Goal: Information Seeking & Learning: Learn about a topic

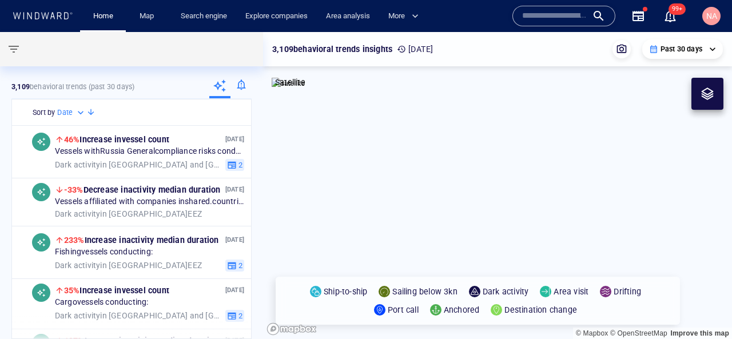
click at [544, 20] on input "text" at bounding box center [554, 15] width 65 height 17
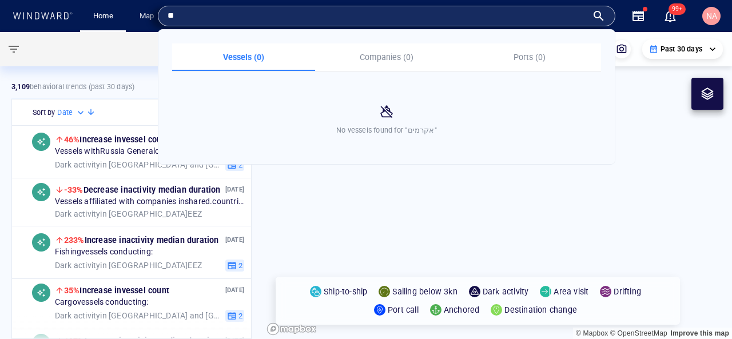
type input "*"
click at [283, 15] on input "********" at bounding box center [377, 15] width 420 height 17
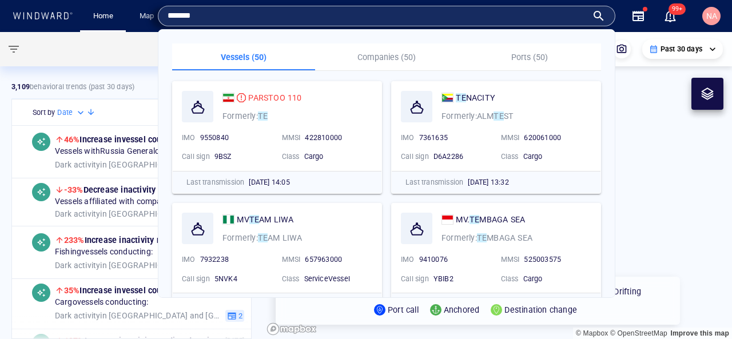
type input "********"
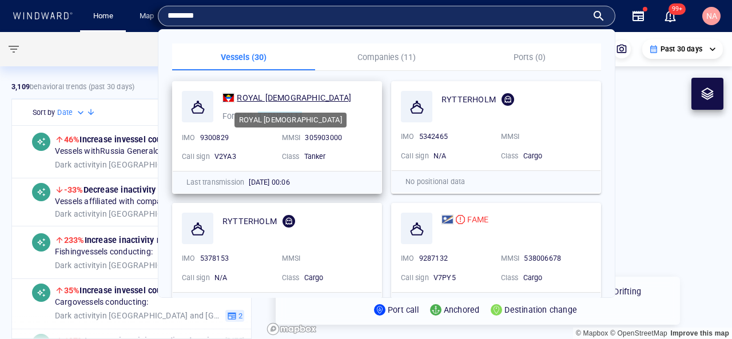
click at [274, 97] on span "ROYAL LADY" at bounding box center [294, 97] width 114 height 9
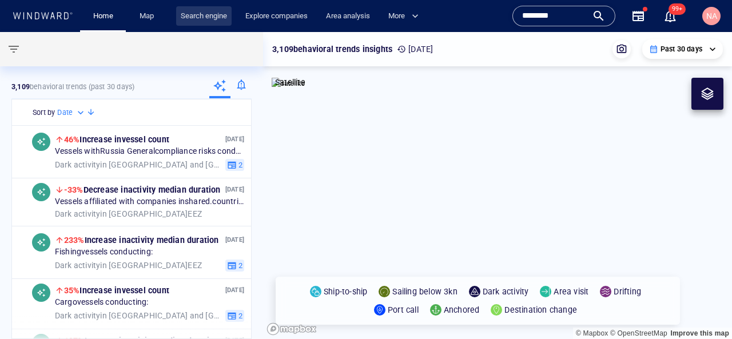
click at [193, 22] on link "Search engine" at bounding box center [203, 16] width 55 height 20
click at [201, 14] on link "Search engine" at bounding box center [203, 16] width 55 height 20
click at [261, 13] on link "Explore companies" at bounding box center [276, 16] width 71 height 20
click at [224, 14] on link "Search engine" at bounding box center [203, 16] width 55 height 20
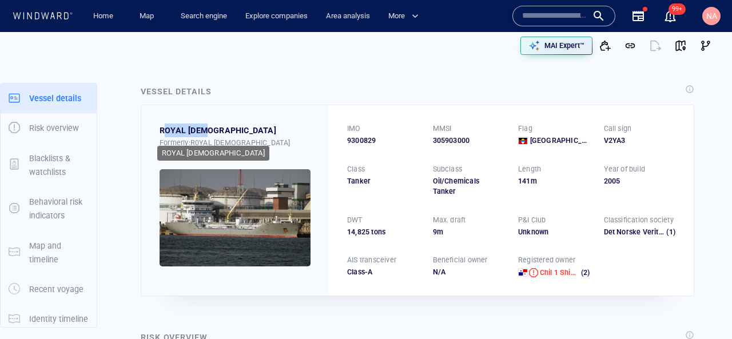
drag, startPoint x: 165, startPoint y: 127, endPoint x: 219, endPoint y: 127, distance: 53.7
click at [219, 127] on div "ROYAL [DEMOGRAPHIC_DATA]" at bounding box center [234, 130] width 151 height 14
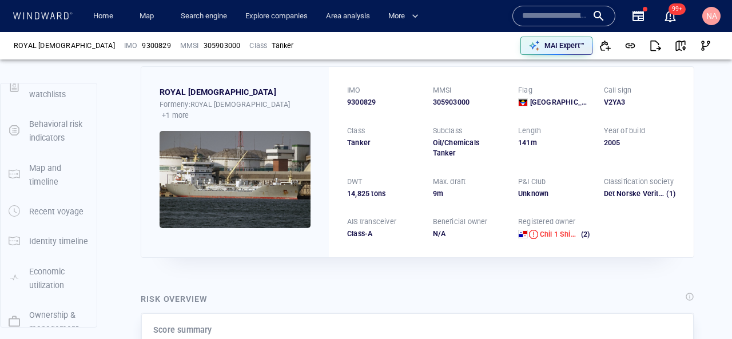
scroll to position [83, 0]
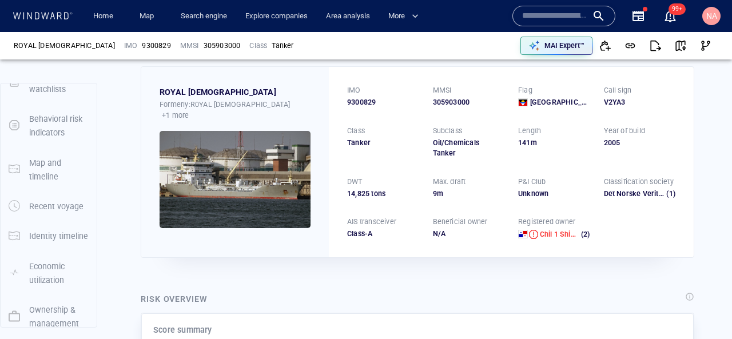
click at [47, 305] on p "Ownership & management" at bounding box center [58, 317] width 59 height 28
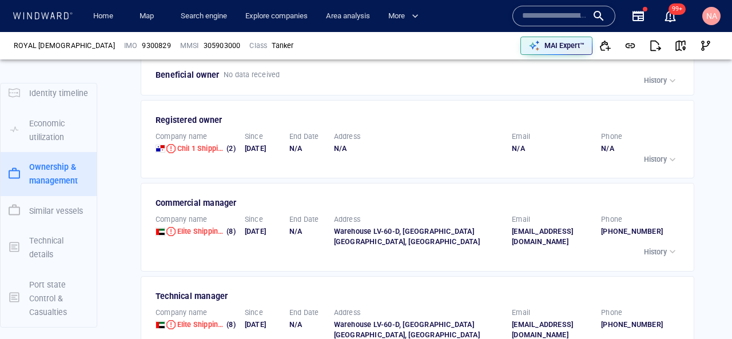
scroll to position [1724, 0]
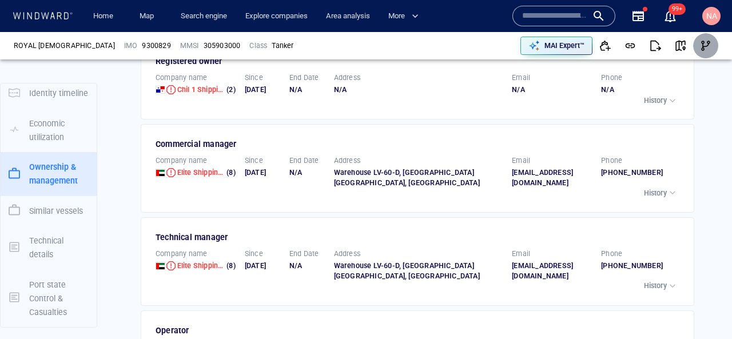
click at [710, 46] on span "button" at bounding box center [705, 45] width 11 height 11
click at [187, 23] on link "Search engine" at bounding box center [203, 16] width 55 height 20
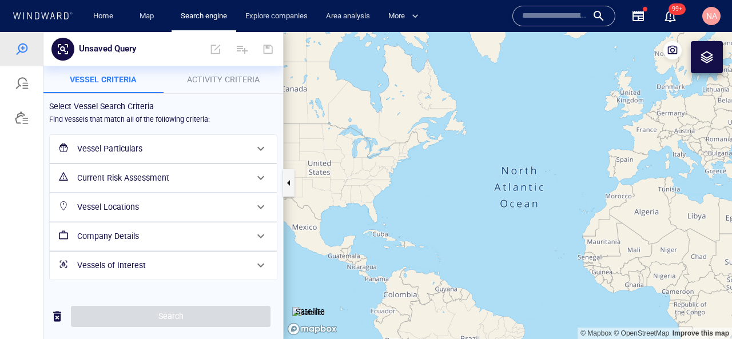
click at [123, 235] on h6 "Company Details" at bounding box center [162, 236] width 170 height 14
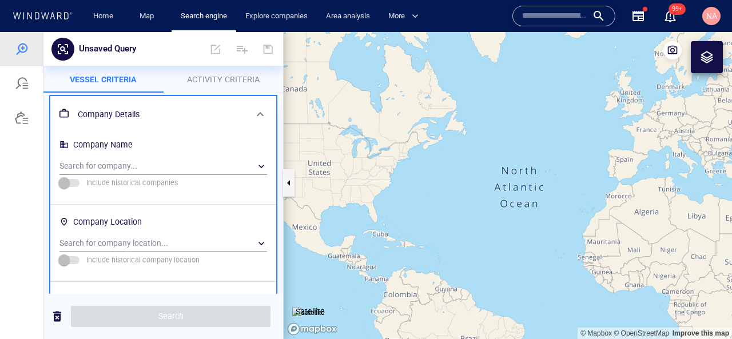
scroll to position [147, 0]
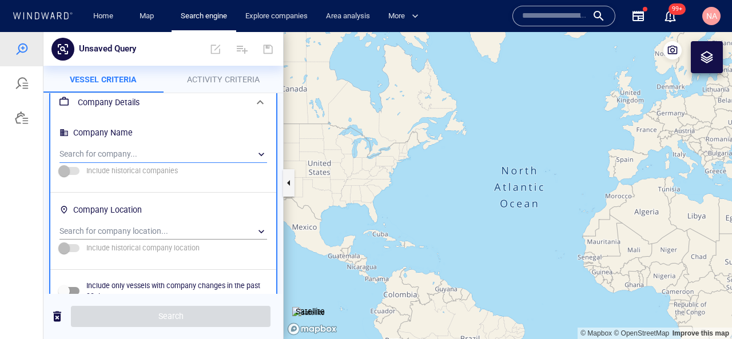
click at [137, 154] on div "​" at bounding box center [162, 154] width 207 height 17
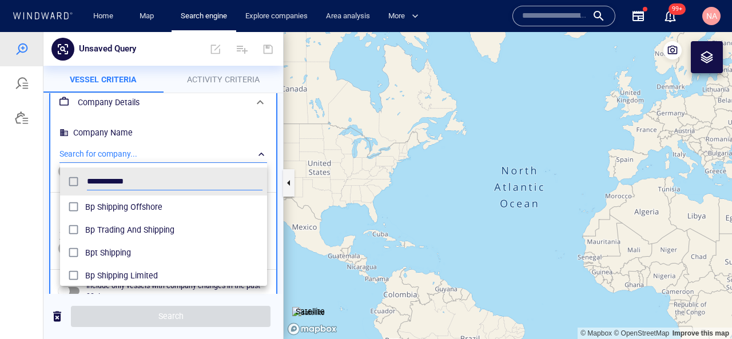
scroll to position [114, 207]
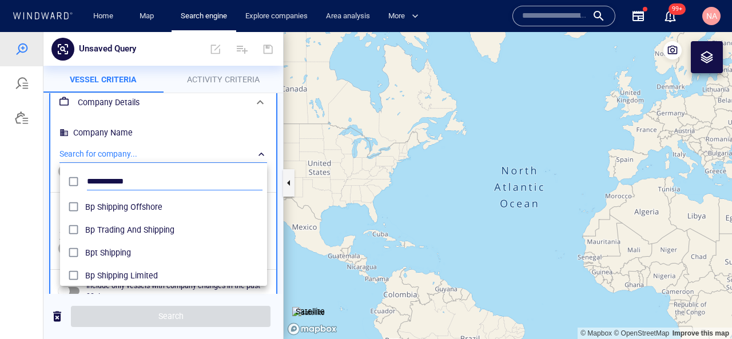
type input "**********"
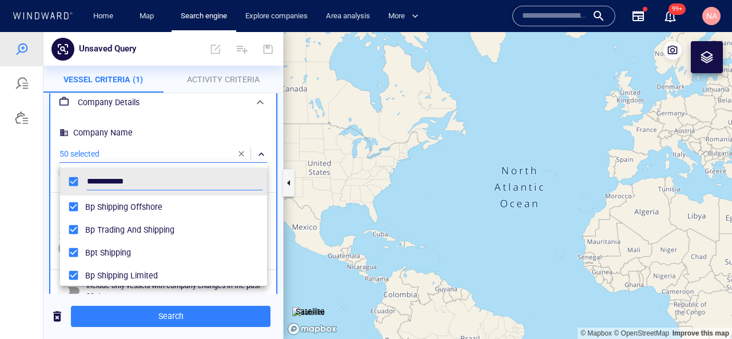
click at [149, 321] on div at bounding box center [366, 185] width 732 height 307
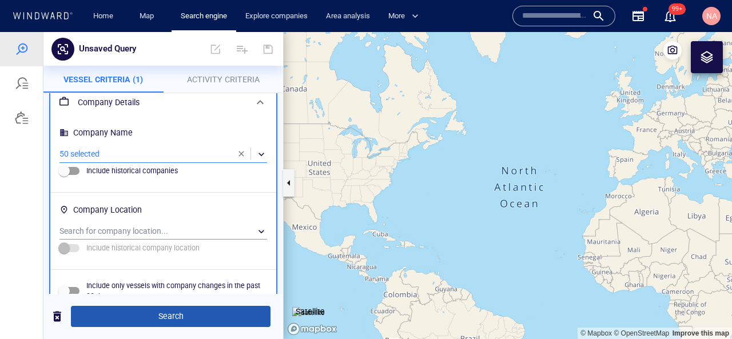
click at [156, 315] on span "Search" at bounding box center [170, 316] width 181 height 14
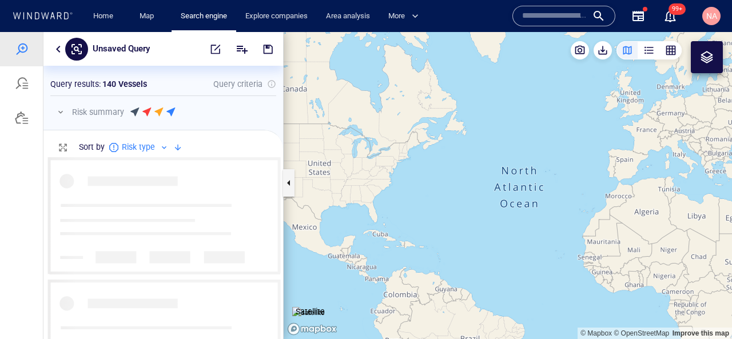
scroll to position [182, 239]
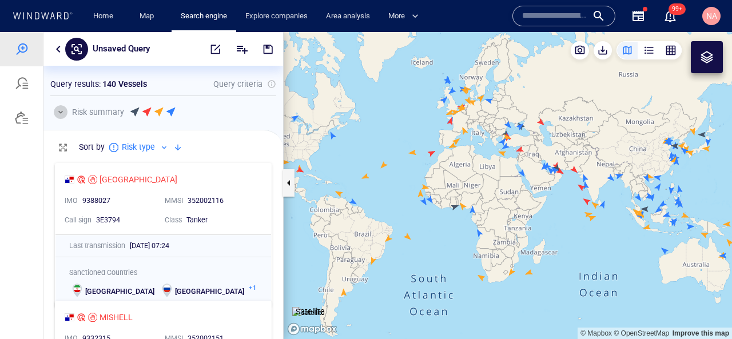
click at [65, 113] on button "button" at bounding box center [61, 112] width 14 height 14
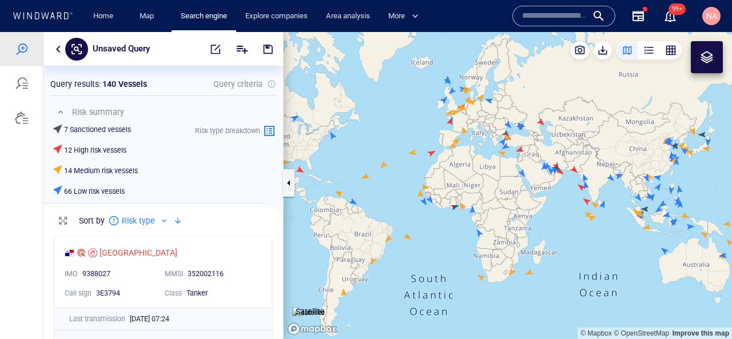
scroll to position [1, 1]
click at [64, 113] on button "button" at bounding box center [61, 112] width 14 height 14
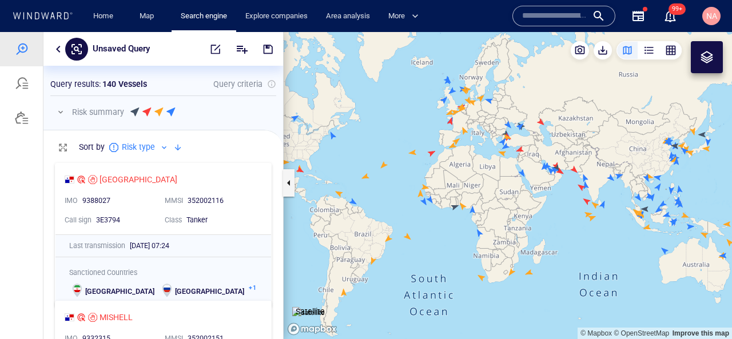
click at [136, 55] on p "Unsaved Query" at bounding box center [121, 49] width 57 height 15
type input "**********"
click at [267, 50] on span "button" at bounding box center [267, 48] width 11 height 11
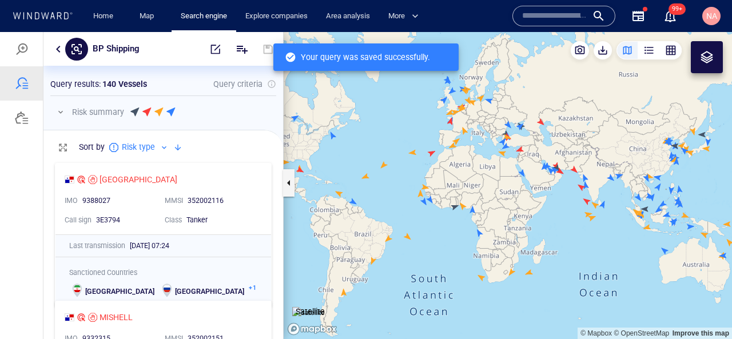
scroll to position [182, 239]
click at [18, 69] on div at bounding box center [21, 83] width 43 height 34
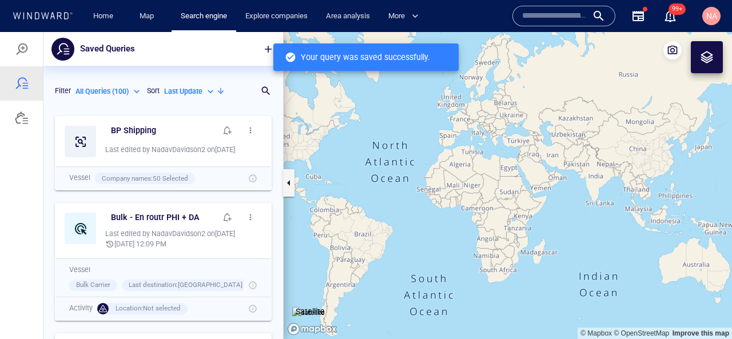
scroll to position [229, 239]
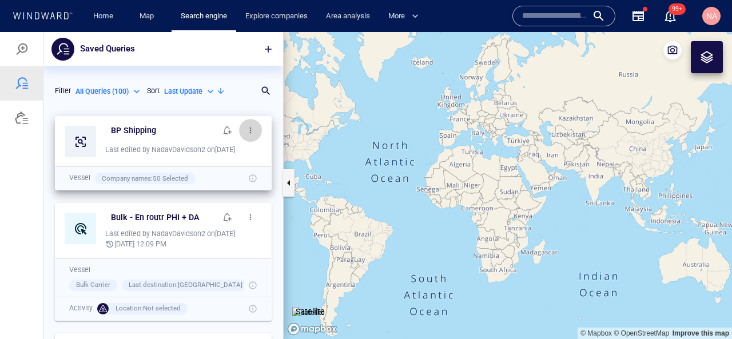
click at [255, 129] on button "button" at bounding box center [250, 130] width 23 height 23
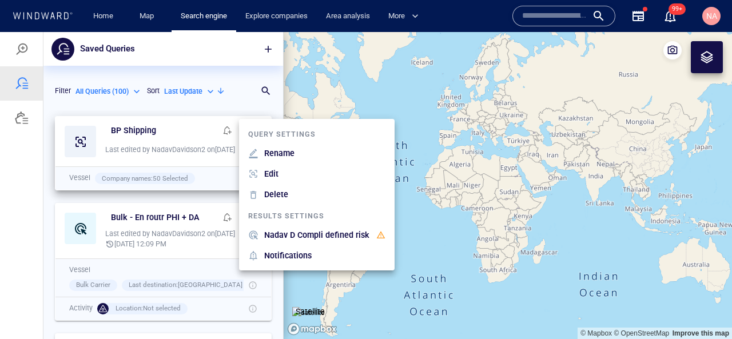
click at [130, 187] on div at bounding box center [366, 185] width 732 height 307
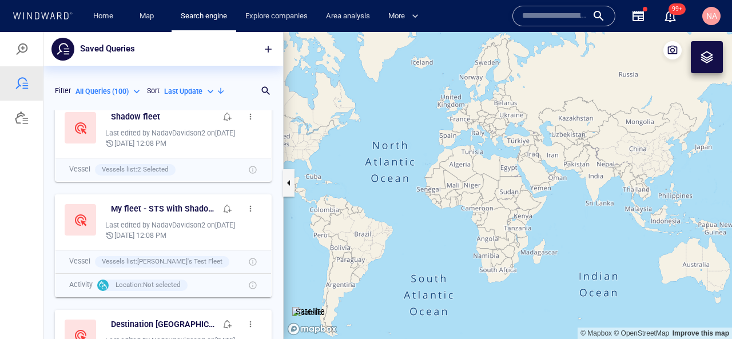
scroll to position [347, 0]
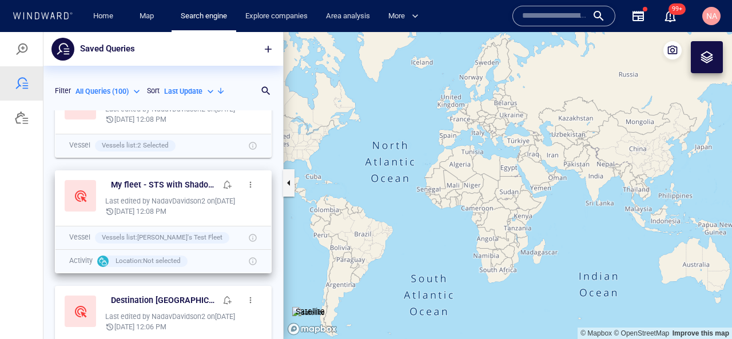
click at [247, 178] on button "button" at bounding box center [250, 184] width 23 height 23
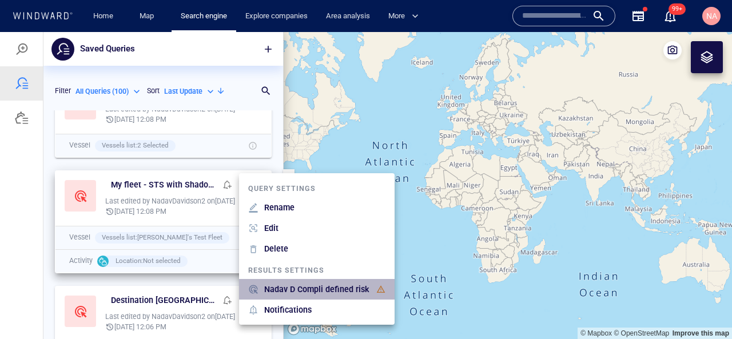
click at [308, 293] on p "Nadav D Compli defined risk" at bounding box center [316, 289] width 105 height 14
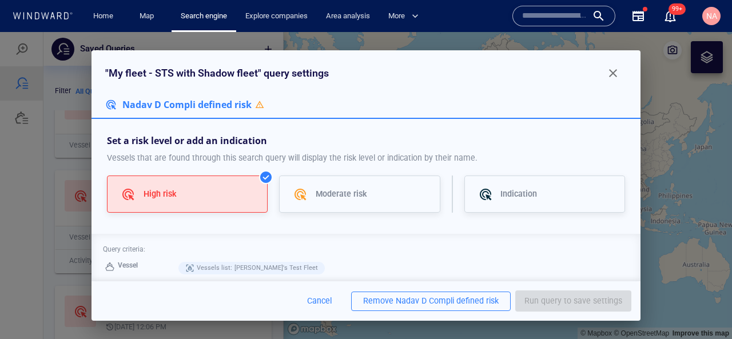
click at [385, 297] on div "Remove" at bounding box center [378, 301] width 30 height 14
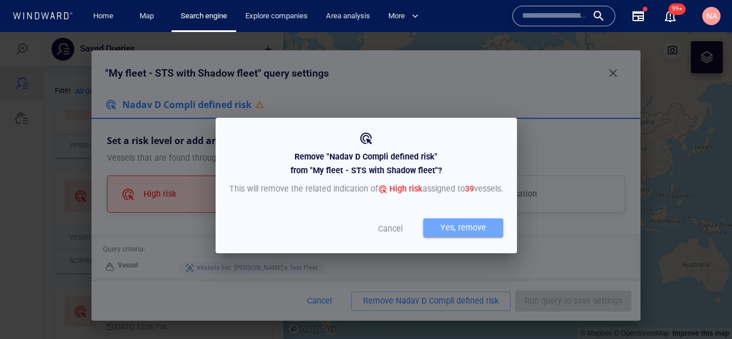
click at [445, 235] on div "Yes, remove" at bounding box center [463, 227] width 50 height 19
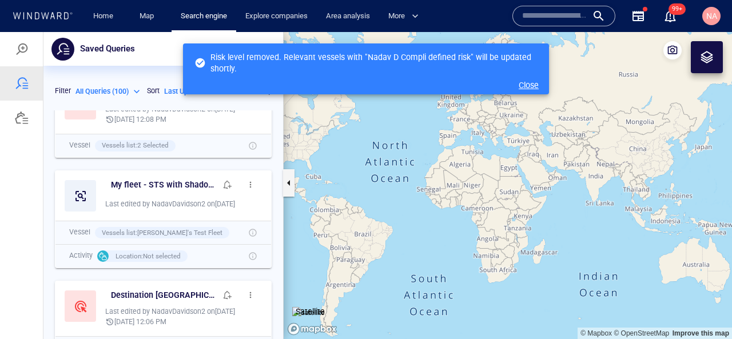
scroll to position [0, 0]
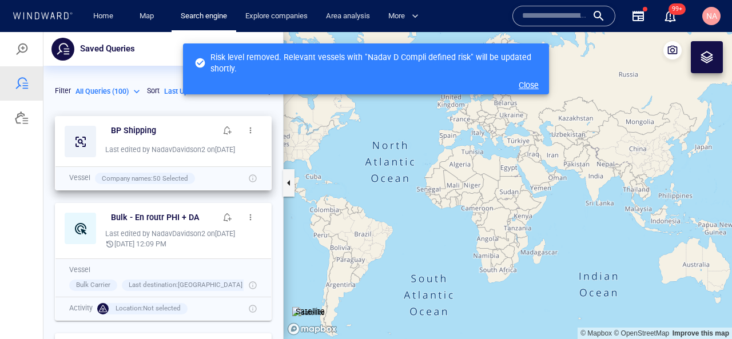
click at [253, 125] on button "button" at bounding box center [250, 130] width 23 height 23
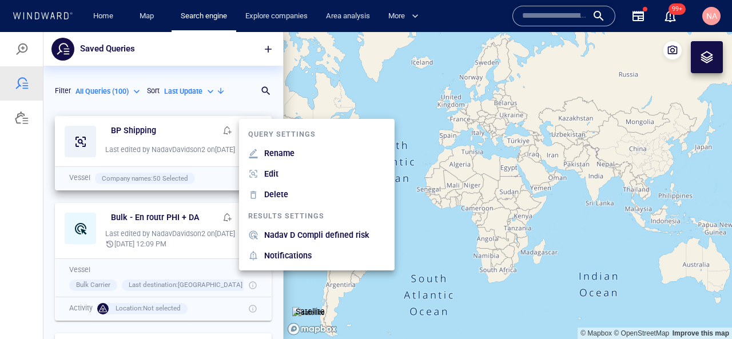
click at [342, 234] on p "Nadav D Compli defined risk" at bounding box center [316, 235] width 105 height 14
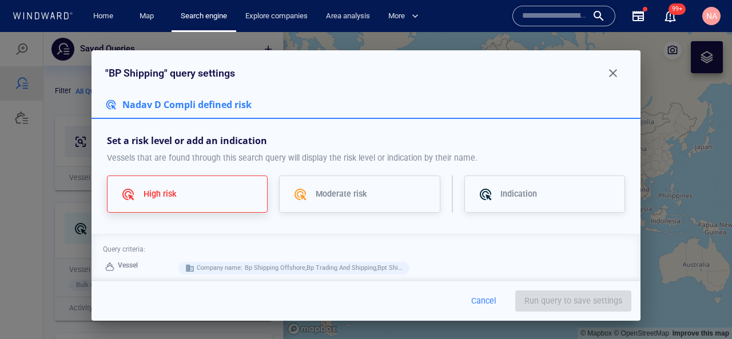
click at [231, 198] on div "High risk" at bounding box center [198, 194] width 110 height 14
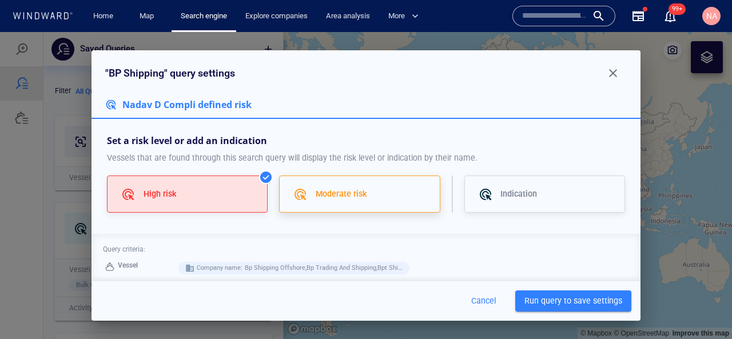
click at [414, 189] on div "Moderate risk" at bounding box center [370, 194] width 110 height 14
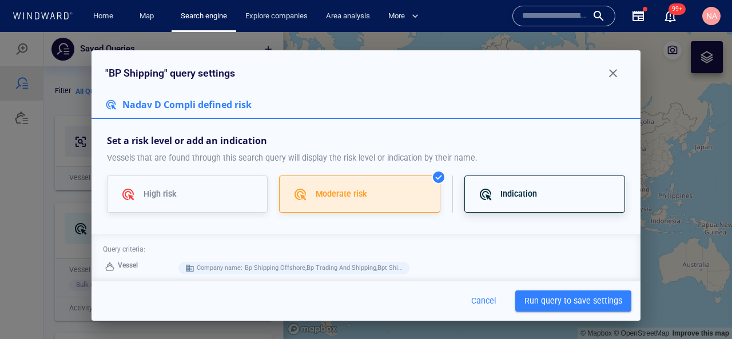
click at [493, 187] on div at bounding box center [489, 194] width 22 height 14
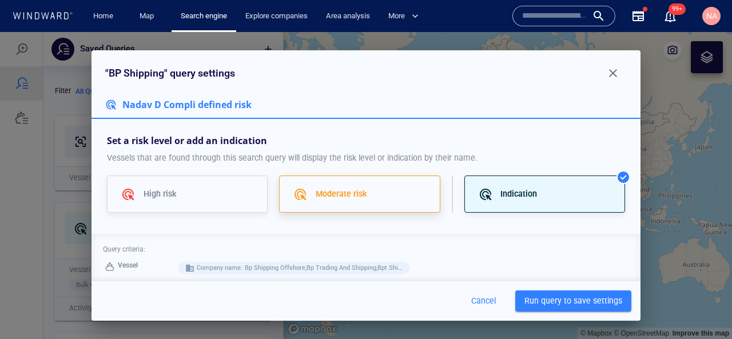
click at [342, 206] on div "Moderate risk" at bounding box center [359, 193] width 161 height 37
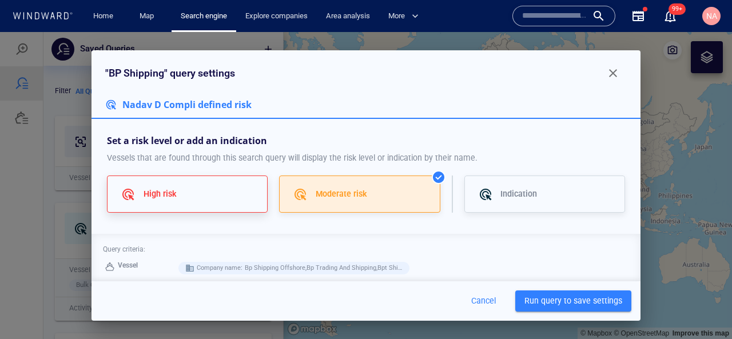
click at [221, 211] on div "High risk" at bounding box center [187, 193] width 161 height 37
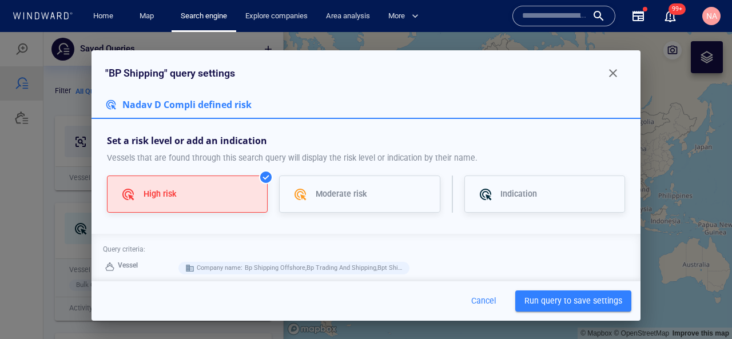
click at [564, 301] on span "Run query to save settings" at bounding box center [573, 301] width 98 height 14
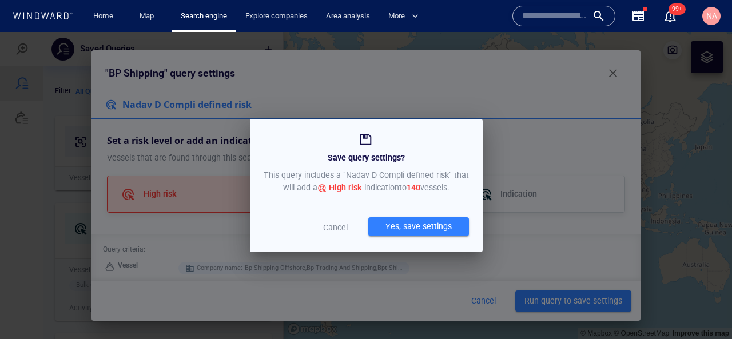
click at [388, 228] on div "Yes, save settings" at bounding box center [418, 226] width 71 height 19
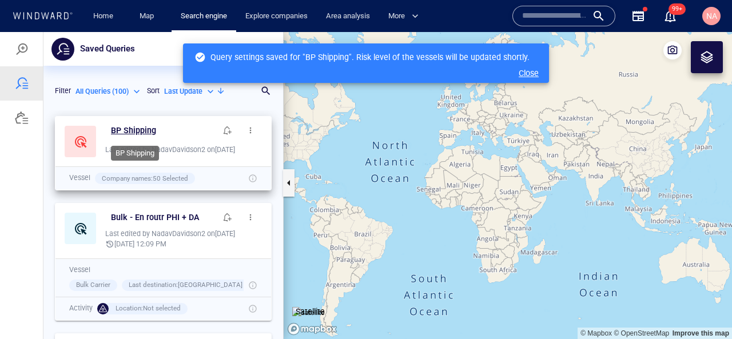
click at [138, 132] on h6 "BP Shipping" at bounding box center [133, 130] width 45 height 14
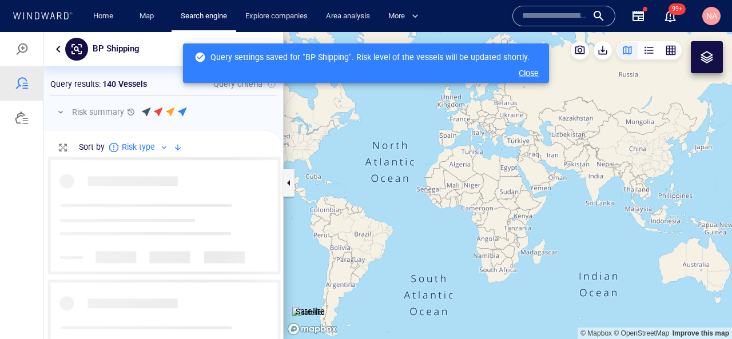
scroll to position [182, 239]
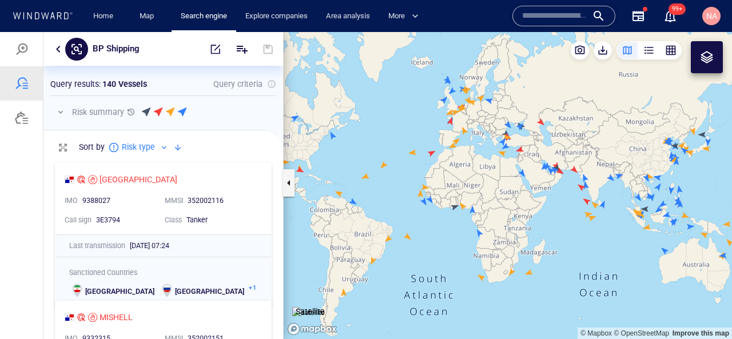
click at [176, 151] on div at bounding box center [178, 148] width 14 height 14
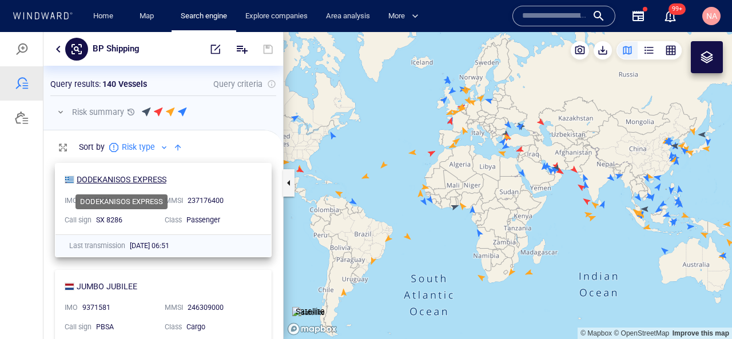
click at [154, 182] on div "DODEKANISOS EXPRESS" at bounding box center [122, 180] width 90 height 14
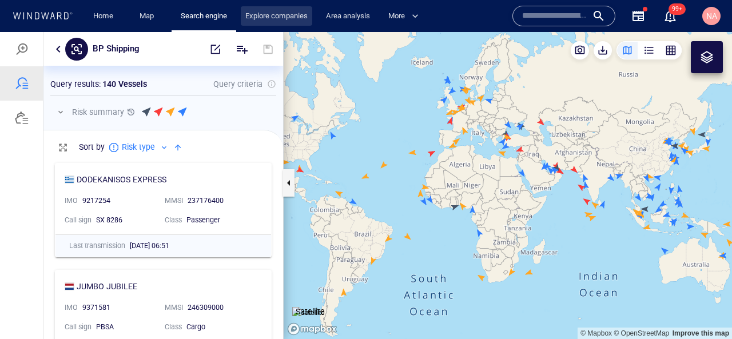
click at [261, 10] on link "Explore companies" at bounding box center [276, 16] width 71 height 20
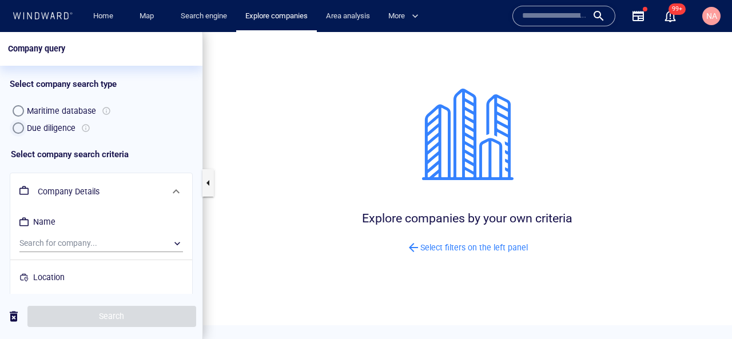
click at [23, 131] on button "Due diligence" at bounding box center [18, 127] width 17 height 17
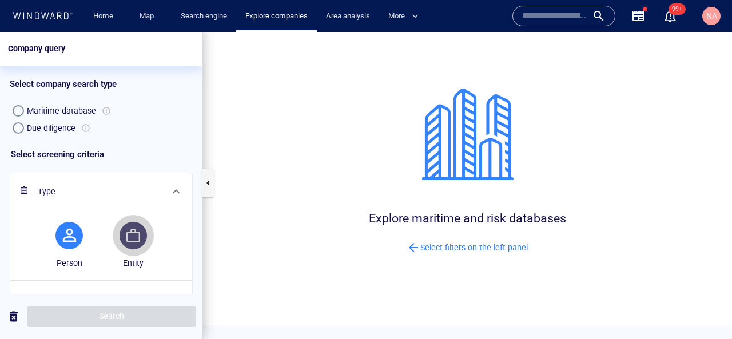
click at [139, 241] on button "button" at bounding box center [132, 235] width 27 height 27
click at [69, 243] on span "button" at bounding box center [69, 235] width 5 height 20
click at [160, 242] on div "Entity" at bounding box center [133, 242] width 64 height 78
click at [80, 242] on button "button" at bounding box center [68, 235] width 27 height 27
click at [131, 242] on span "button" at bounding box center [133, 236] width 5 height 14
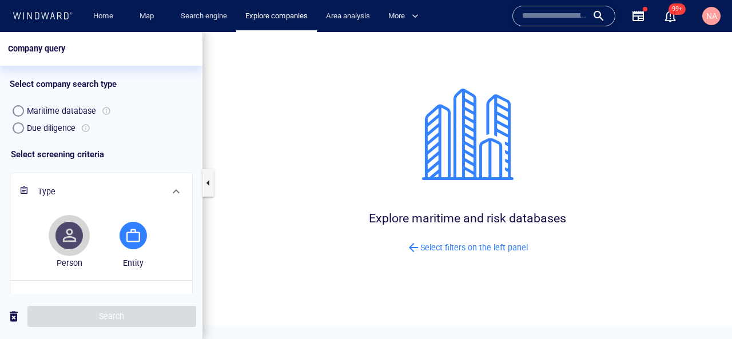
click at [77, 242] on button "button" at bounding box center [68, 235] width 27 height 27
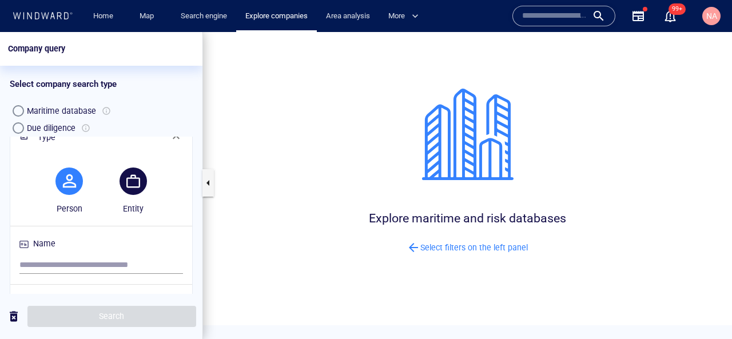
scroll to position [55, 0]
click at [62, 265] on input "search" at bounding box center [100, 263] width 163 height 17
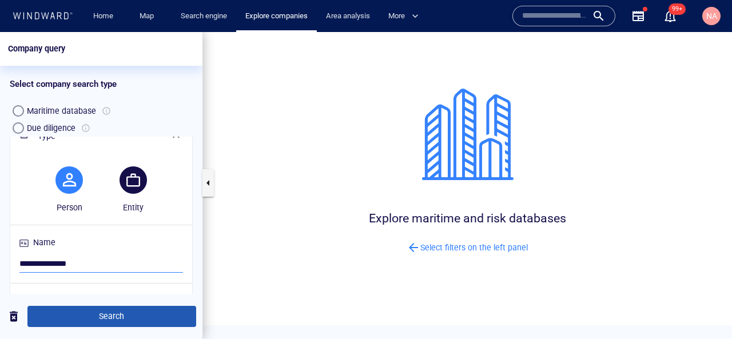
type input "**********"
click at [120, 310] on span "Search" at bounding box center [112, 316] width 150 height 14
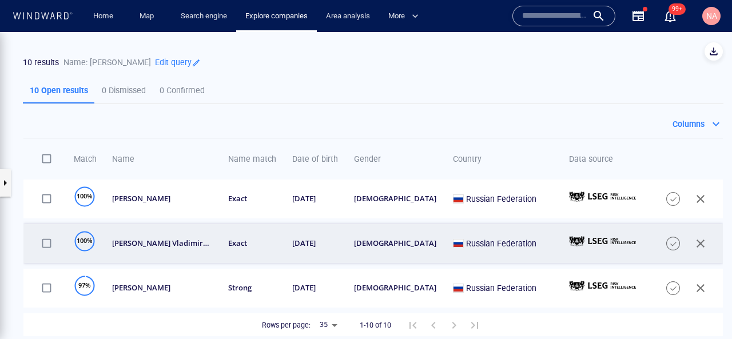
click at [215, 237] on td "vladimir vladimirovich putin" at bounding box center [158, 243] width 116 height 39
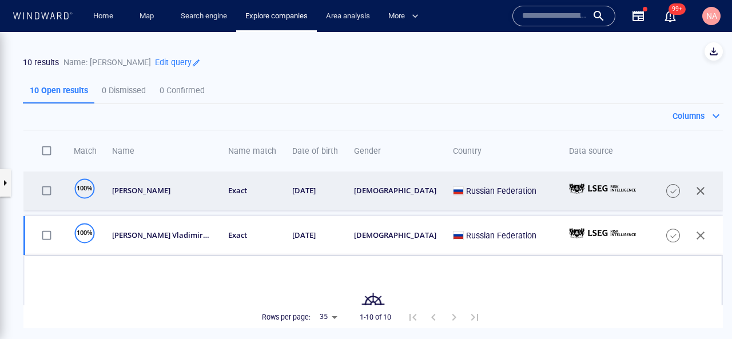
click at [280, 201] on td "exact" at bounding box center [248, 190] width 64 height 39
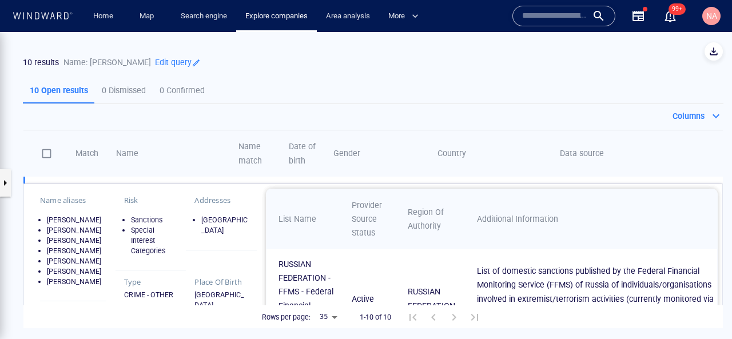
scroll to position [36, 0]
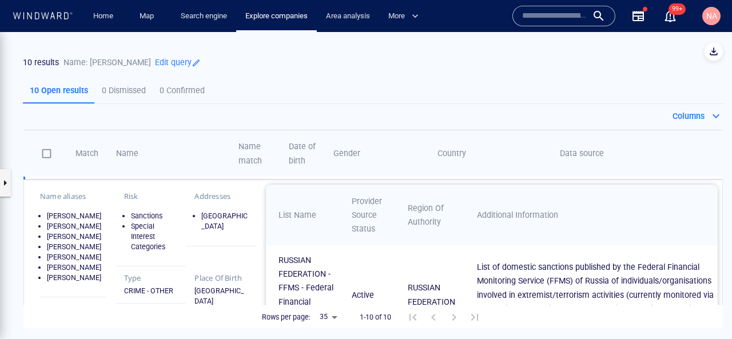
click at [146, 213] on li "Sanctions" at bounding box center [154, 216] width 47 height 10
click at [139, 224] on li "Special Interest Categories" at bounding box center [154, 236] width 47 height 31
drag, startPoint x: 139, startPoint y: 224, endPoint x: 144, endPoint y: 240, distance: 16.8
click at [144, 240] on li "Special Interest Categories" at bounding box center [154, 236] width 47 height 31
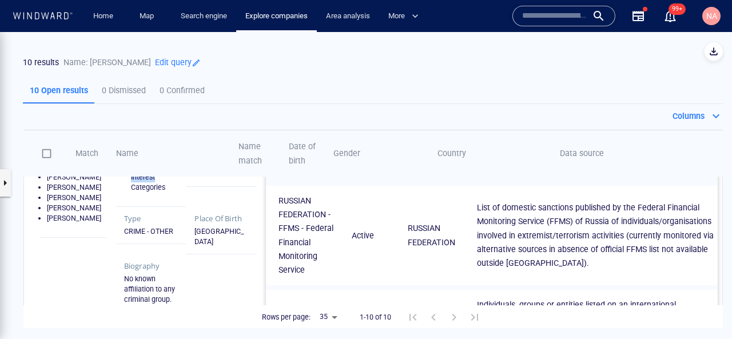
scroll to position [100, 0]
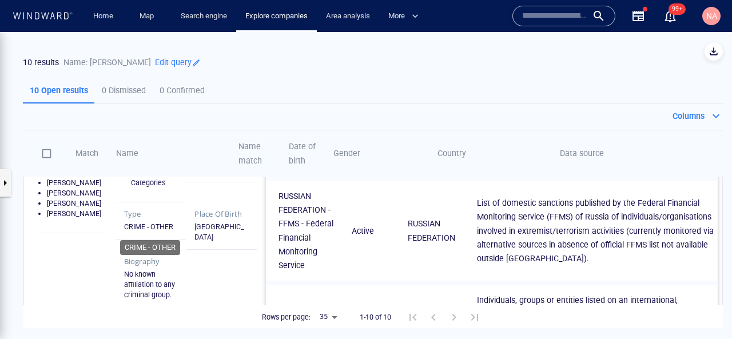
click at [140, 229] on div "CRIME - OTHER" at bounding box center [151, 227] width 54 height 10
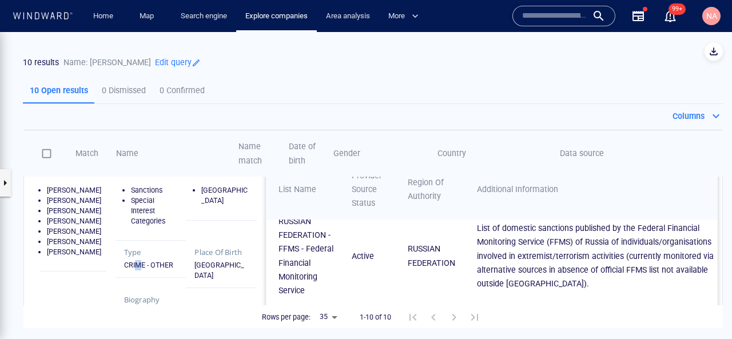
scroll to position [0, 0]
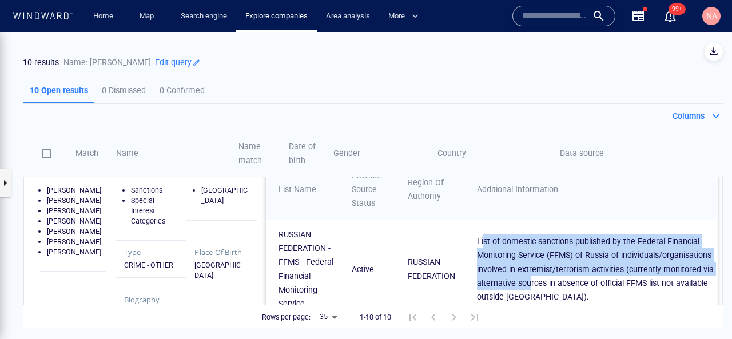
drag, startPoint x: 482, startPoint y: 245, endPoint x: 530, endPoint y: 289, distance: 65.1
click at [530, 289] on p "List of domestic sanctions published by the Federal Financial Monitoring Servic…" at bounding box center [595, 268] width 237 height 69
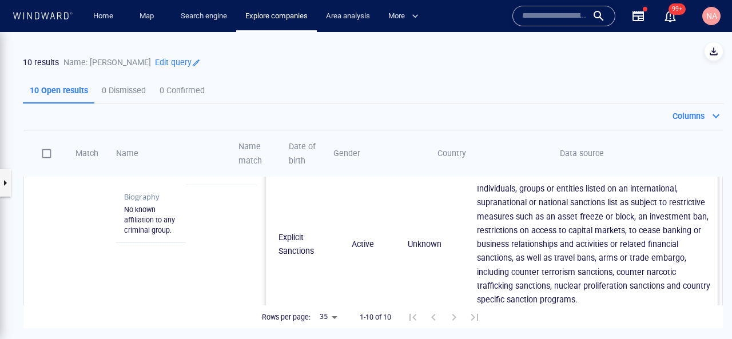
scroll to position [186, 0]
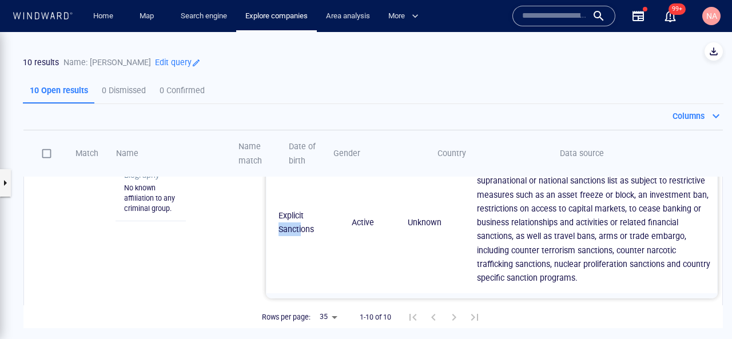
drag, startPoint x: 279, startPoint y: 226, endPoint x: 307, endPoint y: 225, distance: 28.6
click at [307, 225] on p "Explicit Sanctions" at bounding box center [307, 223] width 58 height 28
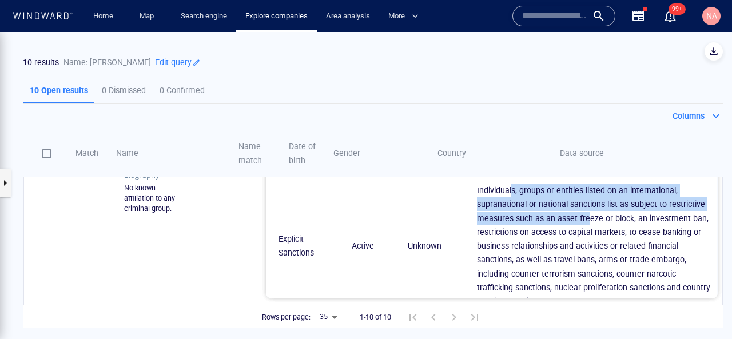
drag, startPoint x: 511, startPoint y: 194, endPoint x: 589, endPoint y: 232, distance: 86.7
click at [589, 231] on p "Individuals, groups or entities listed on an international, supranational or na…" at bounding box center [595, 245] width 237 height 125
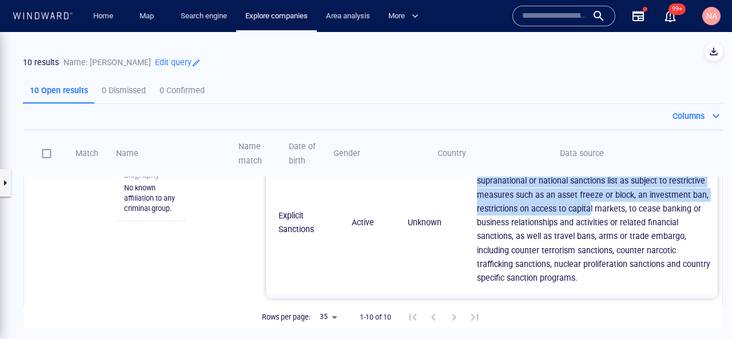
scroll to position [45, 0]
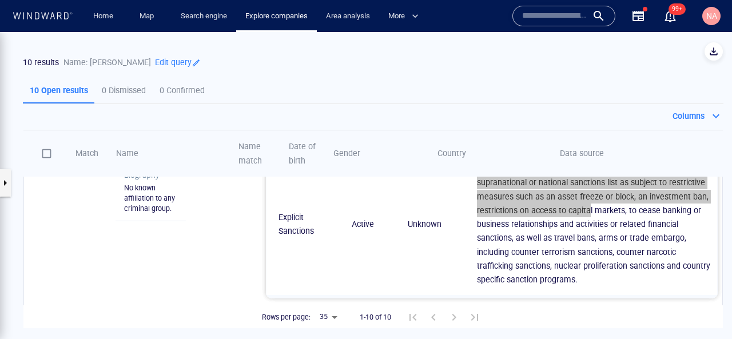
click at [670, 20] on div "button" at bounding box center [670, 16] width 14 height 14
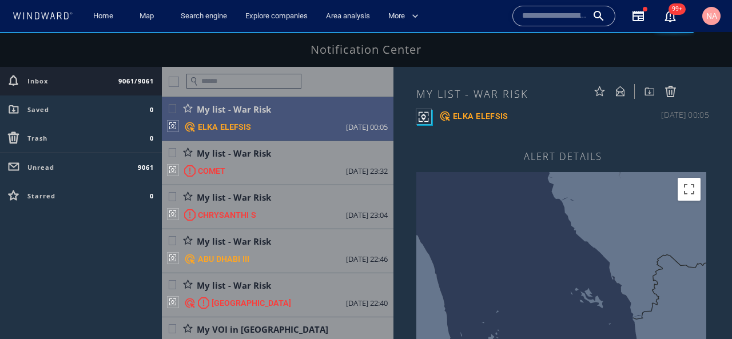
click at [55, 20] on div at bounding box center [42, 16] width 61 height 11
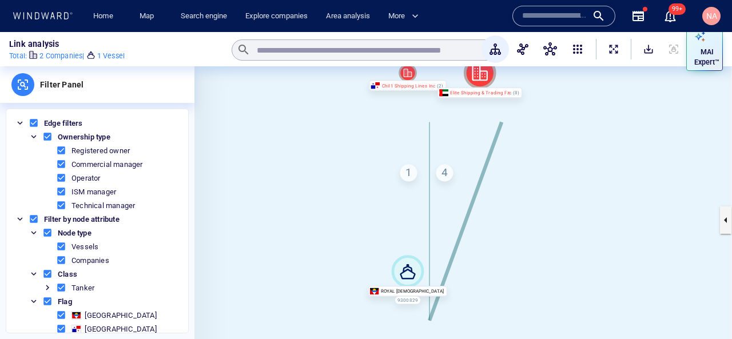
drag, startPoint x: 497, startPoint y: 241, endPoint x: 476, endPoint y: 193, distance: 53.2
click at [476, 193] on canvas at bounding box center [462, 219] width 537 height 307
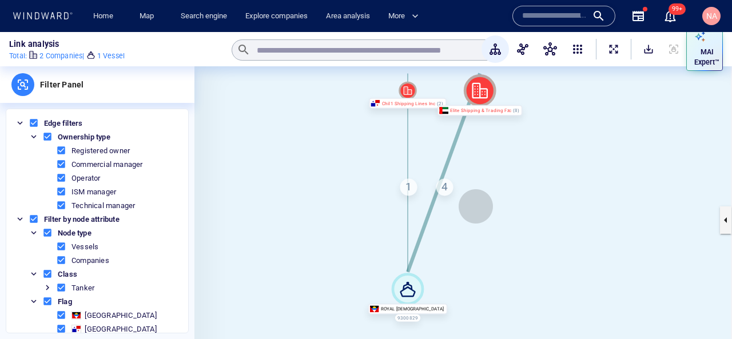
drag, startPoint x: 476, startPoint y: 193, endPoint x: 476, endPoint y: 211, distance: 18.9
click at [476, 211] on canvas at bounding box center [462, 219] width 537 height 307
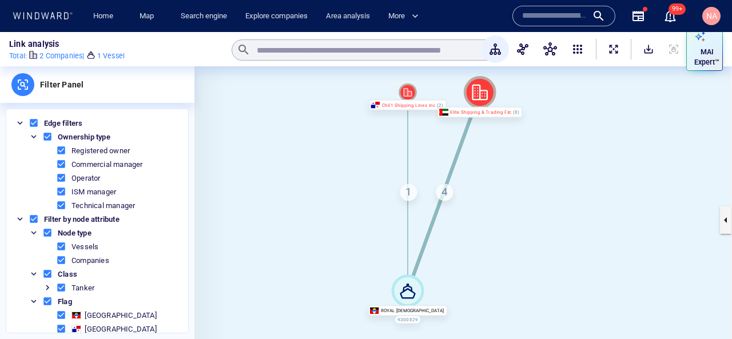
click at [409, 191] on div "1" at bounding box center [408, 192] width 17 height 17
click at [409, 191] on div "1 Registered owner" at bounding box center [408, 192] width 17 height 17
click at [448, 195] on div "4" at bounding box center [444, 192] width 17 height 17
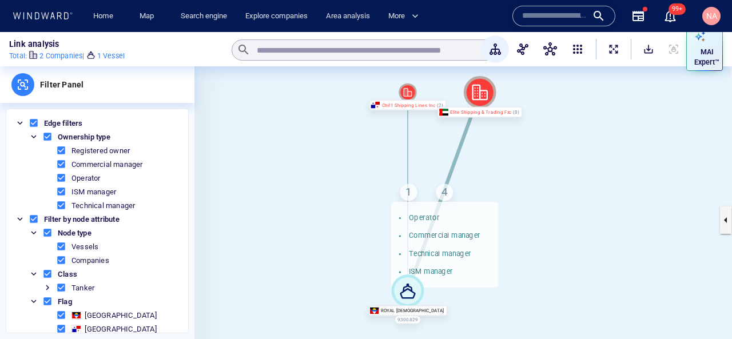
click at [441, 197] on div "4 Operator Commercial manager Technical manager ISM manager" at bounding box center [444, 192] width 17 height 17
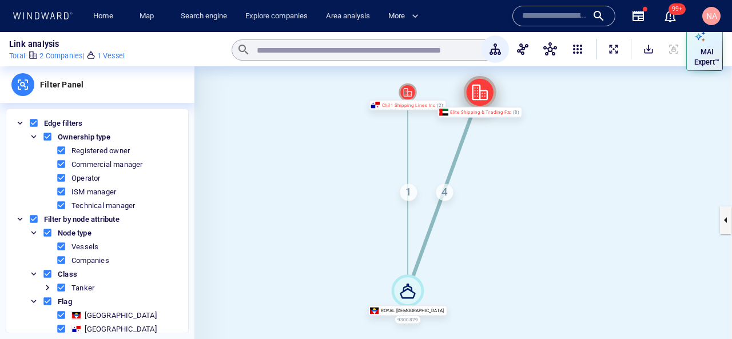
click at [488, 101] on icon at bounding box center [480, 92] width 33 height 33
click at [419, 95] on canvas at bounding box center [462, 219] width 537 height 307
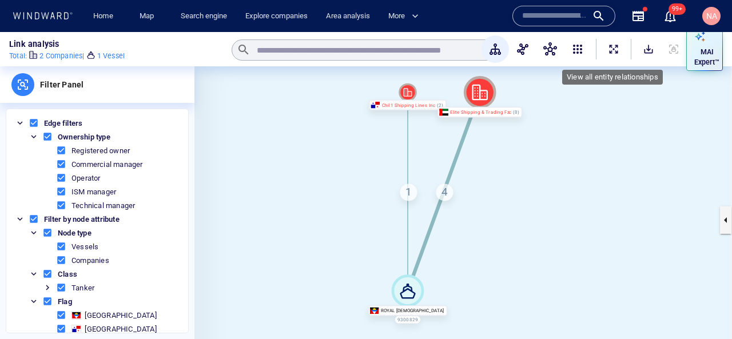
click at [611, 53] on span "ExpandAllNodes" at bounding box center [613, 48] width 11 height 11
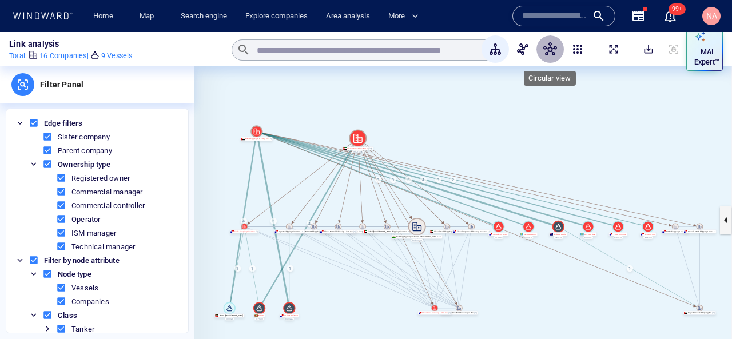
click at [543, 51] on span "button" at bounding box center [550, 49] width 14 height 14
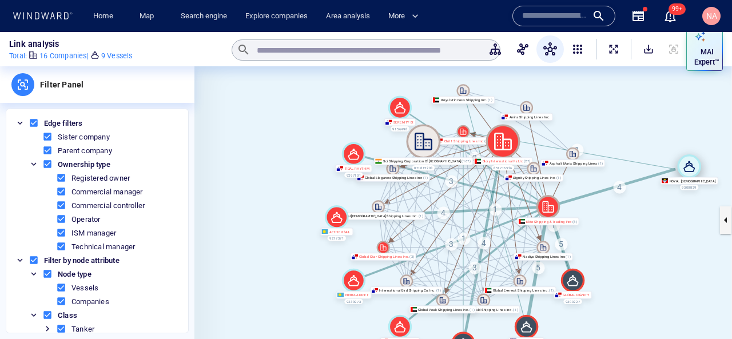
drag, startPoint x: 592, startPoint y: 218, endPoint x: 692, endPoint y: 167, distance: 112.5
click at [692, 167] on icon at bounding box center [689, 166] width 24 height 24
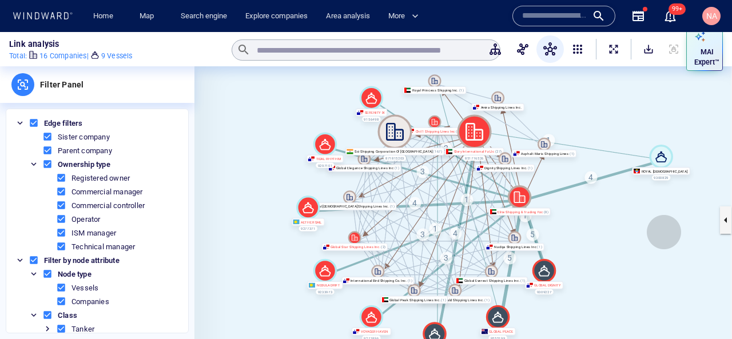
drag, startPoint x: 692, startPoint y: 241, endPoint x: 660, endPoint y: 226, distance: 35.3
click at [661, 228] on canvas at bounding box center [462, 219] width 537 height 307
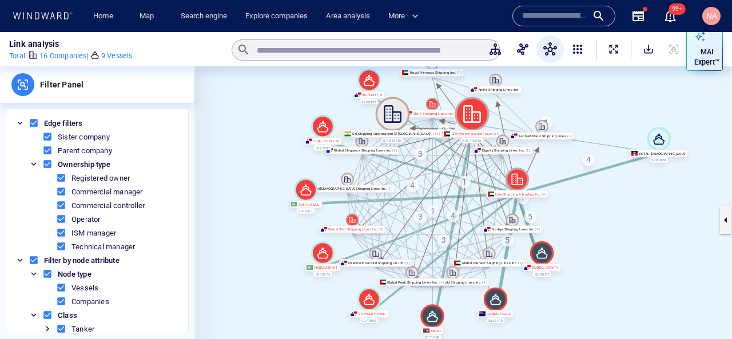
drag, startPoint x: 625, startPoint y: 264, endPoint x: 625, endPoint y: 250, distance: 14.3
click at [625, 250] on canvas at bounding box center [462, 219] width 537 height 307
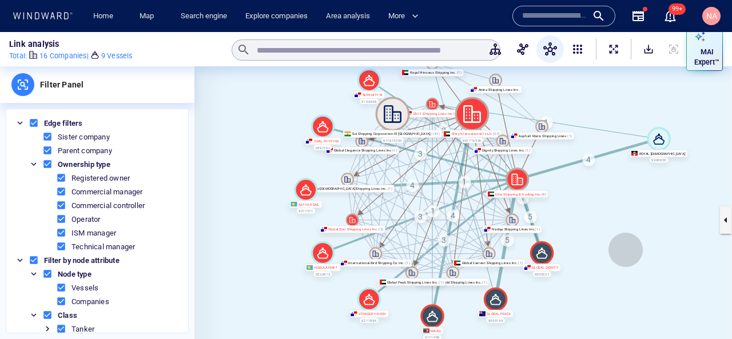
drag, startPoint x: 625, startPoint y: 250, endPoint x: 652, endPoint y: 259, distance: 28.4
click at [653, 259] on canvas at bounding box center [462, 219] width 537 height 307
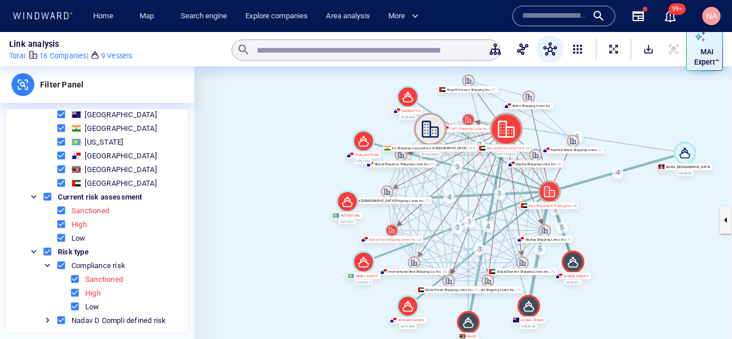
scroll to position [270, 0]
click at [62, 238] on span at bounding box center [61, 236] width 10 height 10
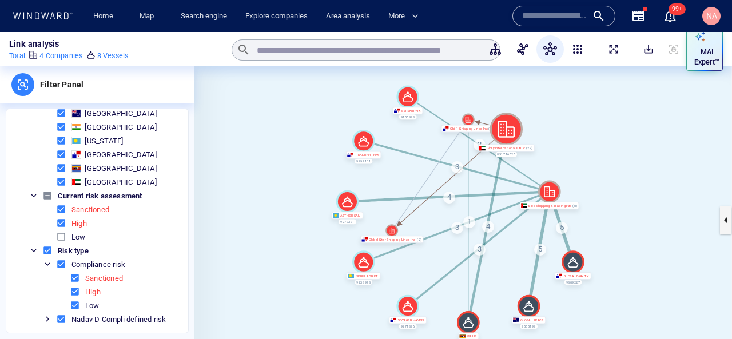
click at [62, 238] on span at bounding box center [61, 236] width 10 height 10
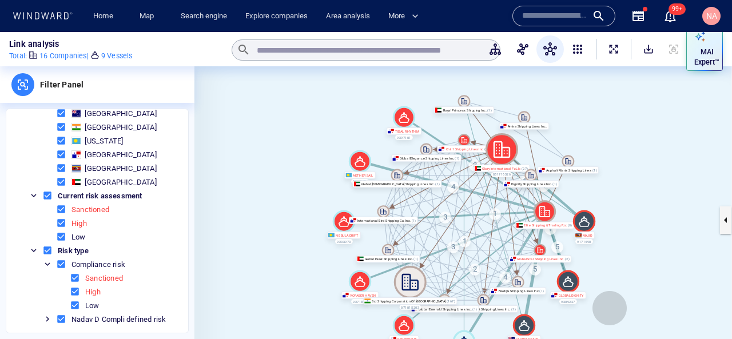
drag, startPoint x: 609, startPoint y: 308, endPoint x: 608, endPoint y: 242, distance: 65.8
click at [609, 243] on canvas at bounding box center [462, 219] width 537 height 307
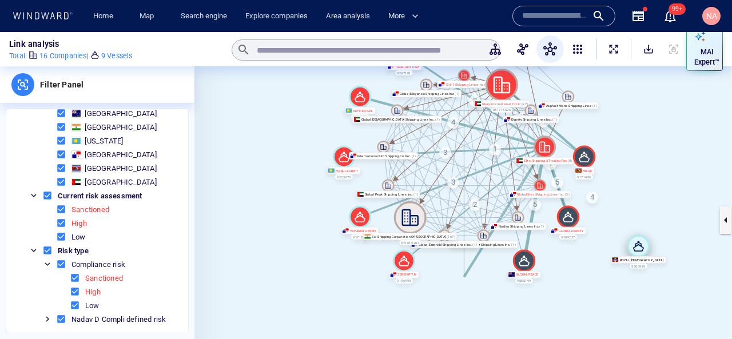
drag, startPoint x: 468, startPoint y: 274, endPoint x: 671, endPoint y: 230, distance: 208.2
click at [649, 235] on icon at bounding box center [638, 246] width 22 height 22
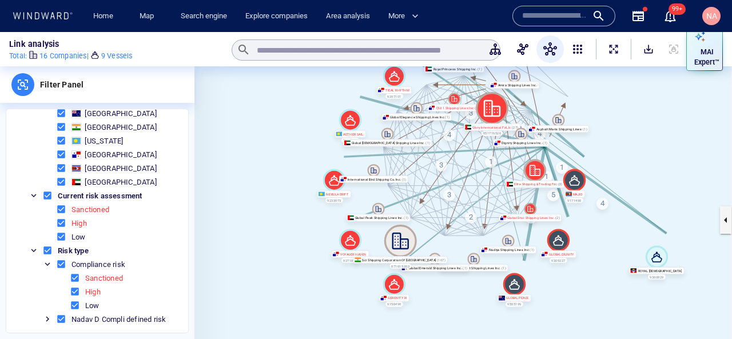
drag, startPoint x: 624, startPoint y: 247, endPoint x: 597, endPoint y: 302, distance: 60.8
click at [598, 302] on canvas at bounding box center [462, 219] width 537 height 307
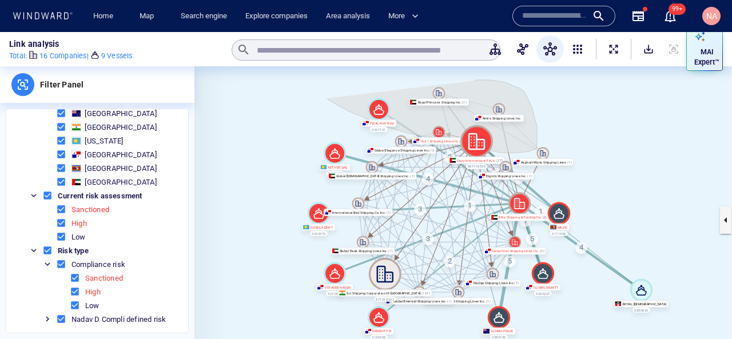
drag, startPoint x: 327, startPoint y: 98, endPoint x: 460, endPoint y: 77, distance: 134.8
click at [460, 77] on canvas at bounding box center [462, 219] width 537 height 307
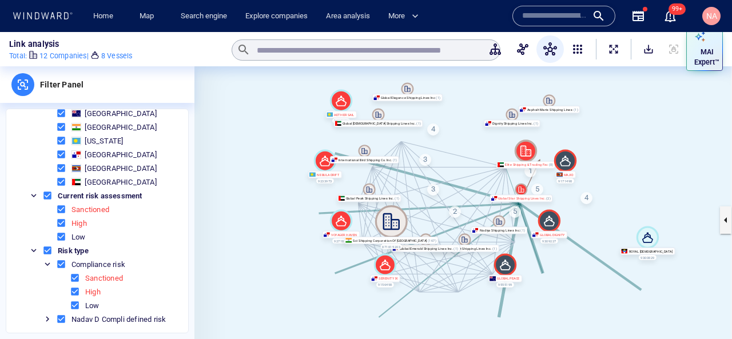
drag, startPoint x: 566, startPoint y: 130, endPoint x: 573, endPoint y: 78, distance: 53.0
click at [573, 78] on canvas at bounding box center [462, 219] width 537 height 307
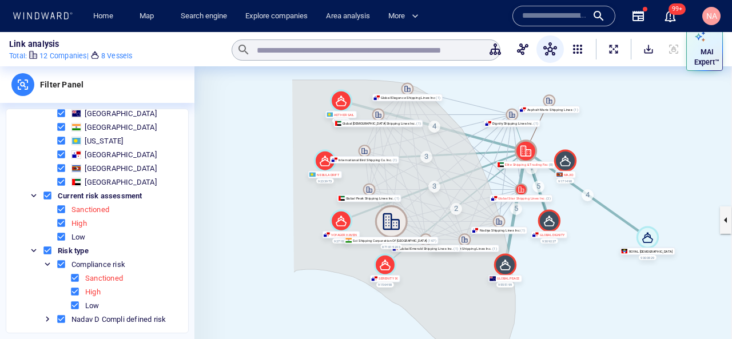
drag, startPoint x: 292, startPoint y: 80, endPoint x: 282, endPoint y: 291, distance: 211.7
click at [282, 291] on canvas at bounding box center [462, 219] width 537 height 307
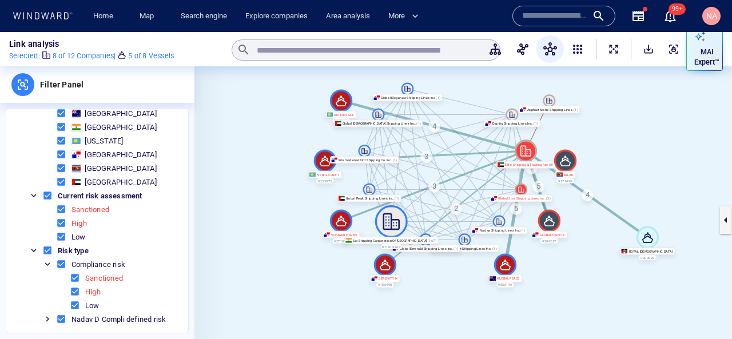
click at [700, 123] on canvas at bounding box center [462, 219] width 537 height 307
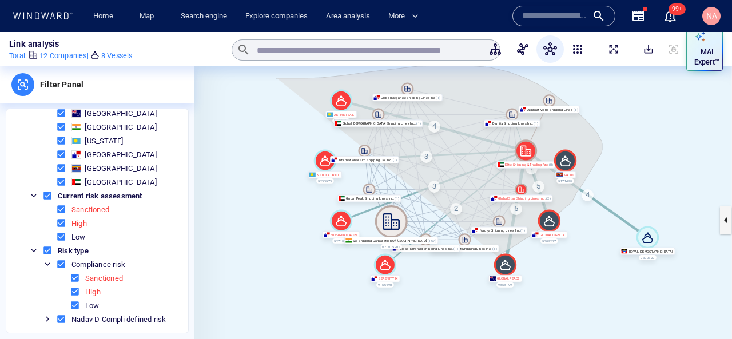
drag, startPoint x: 276, startPoint y: 78, endPoint x: 336, endPoint y: 285, distance: 215.4
click at [336, 285] on canvas at bounding box center [462, 219] width 537 height 307
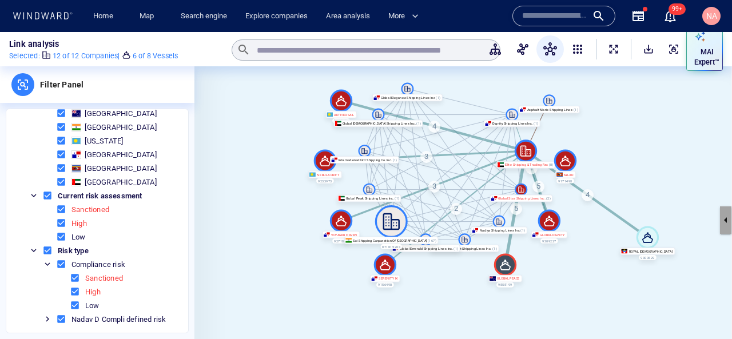
click at [722, 215] on button "button" at bounding box center [725, 219] width 11 height 27
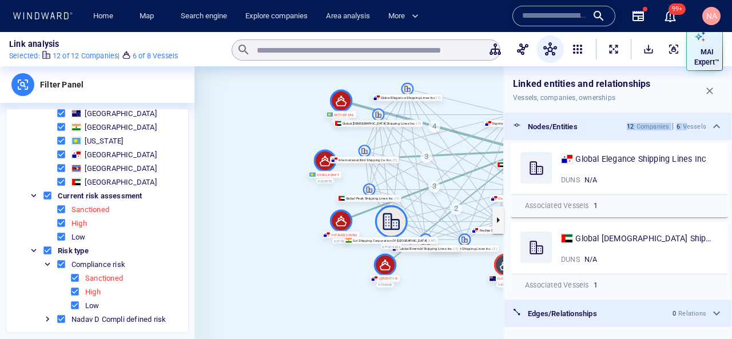
drag, startPoint x: 622, startPoint y: 125, endPoint x: 690, endPoint y: 125, distance: 68.0
click at [690, 125] on div "Nodes/Entities 12 Companies 6 Vessels" at bounding box center [617, 126] width 227 height 27
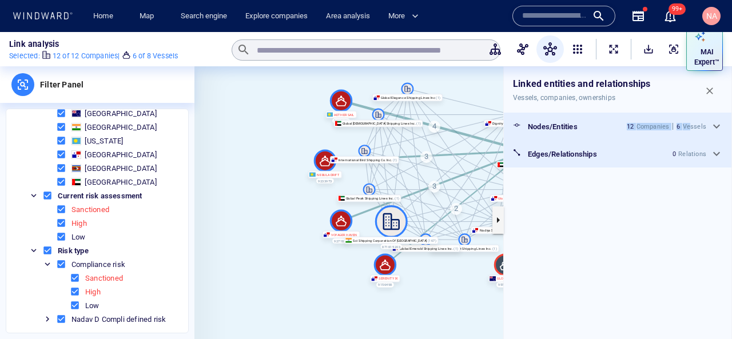
click at [665, 124] on div "Companies" at bounding box center [652, 126] width 33 height 7
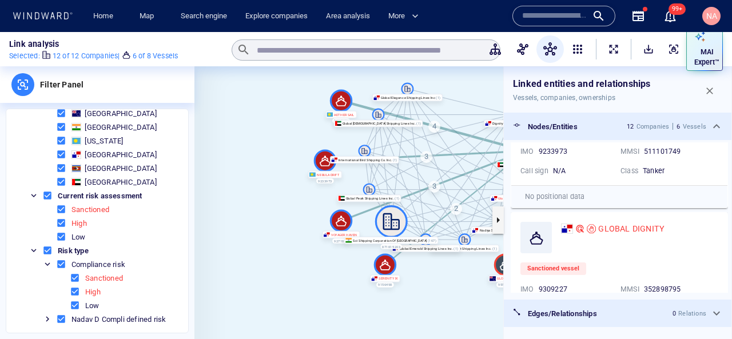
scroll to position [958, 0]
click at [700, 45] on div "MAI Expert™" at bounding box center [707, 57] width 30 height 25
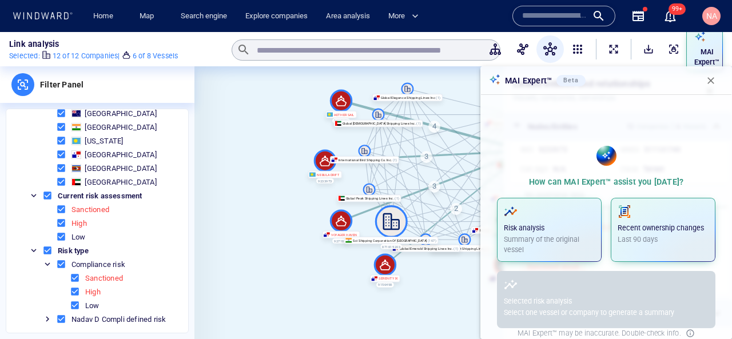
scroll to position [5, 0]
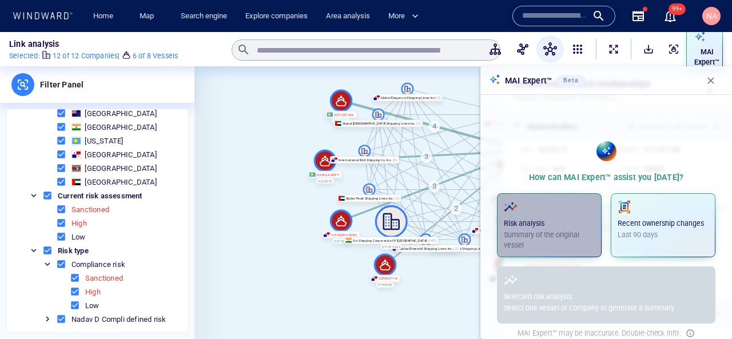
click at [526, 237] on p "Summary of the original vessel" at bounding box center [549, 240] width 91 height 21
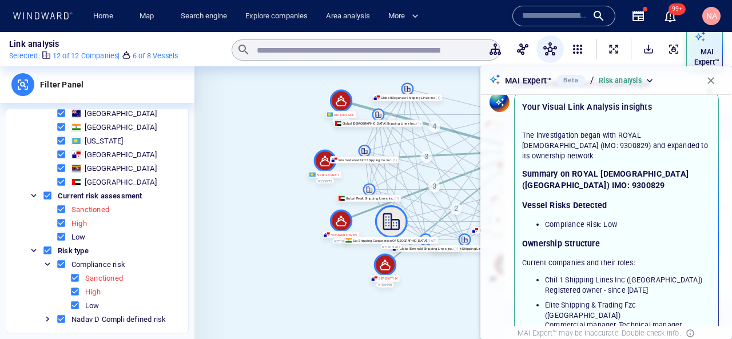
scroll to position [21, 0]
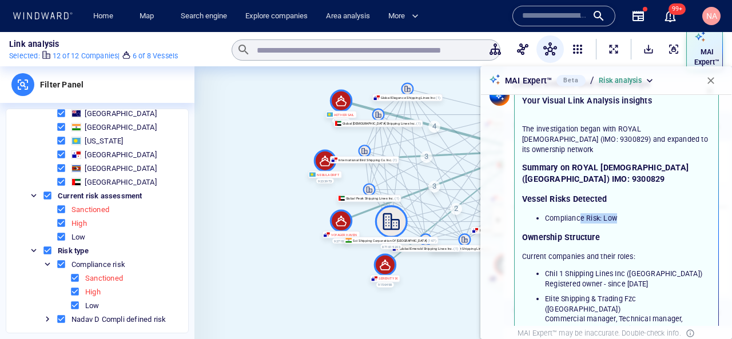
drag, startPoint x: 580, startPoint y: 205, endPoint x: 652, endPoint y: 205, distance: 72.0
click at [652, 213] on li "Compliance Risk: Low" at bounding box center [628, 218] width 166 height 10
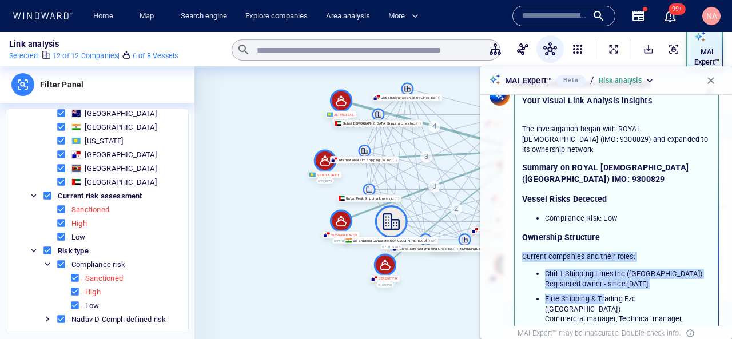
drag, startPoint x: 596, startPoint y: 234, endPoint x: 604, endPoint y: 285, distance: 52.1
click at [604, 285] on div "The investigation began with ROYAL LADY (IMO: 9300829) and expanded to its owne…" at bounding box center [616, 254] width 189 height 260
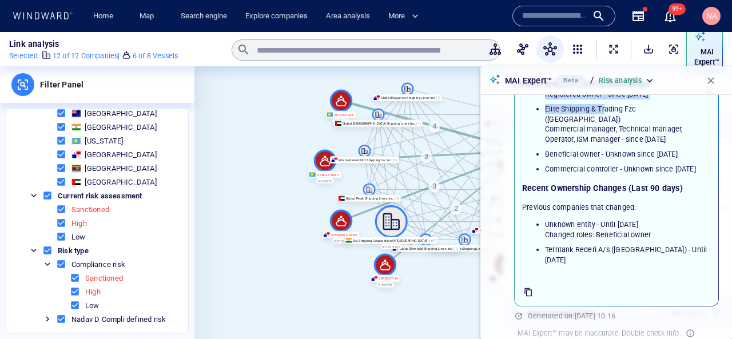
scroll to position [219, 0]
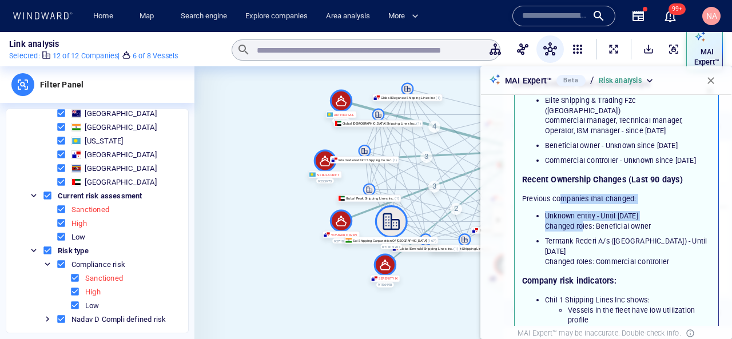
drag, startPoint x: 560, startPoint y: 193, endPoint x: 570, endPoint y: 227, distance: 35.8
click at [570, 227] on div "The investigation began with ROYAL LADY (IMO: 9300829) and expanded to its owne…" at bounding box center [616, 133] width 189 height 414
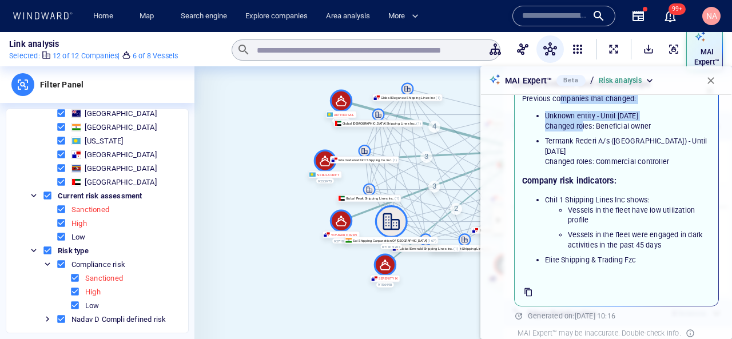
scroll to position [326, 0]
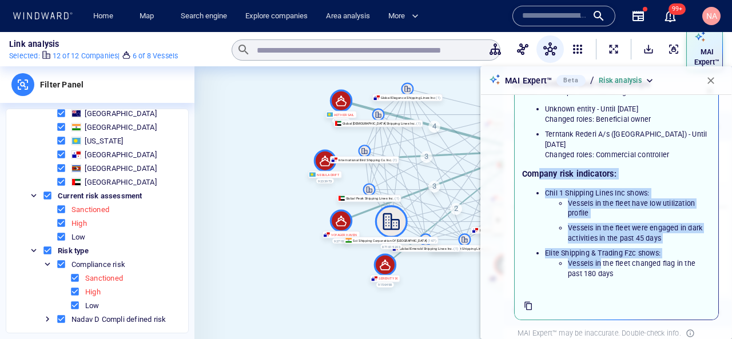
drag, startPoint x: 541, startPoint y: 163, endPoint x: 598, endPoint y: 252, distance: 105.4
click at [598, 251] on div "The investigation began with ROYAL LADY (IMO: 9300829) and expanded to its owne…" at bounding box center [616, 49] width 189 height 460
click at [598, 258] on li "Vessels in the fleet changed flag in the past 180 days" at bounding box center [639, 268] width 143 height 21
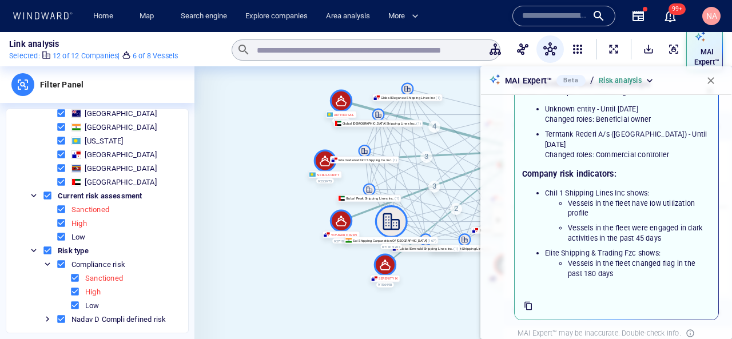
click at [321, 256] on canvas at bounding box center [462, 219] width 537 height 307
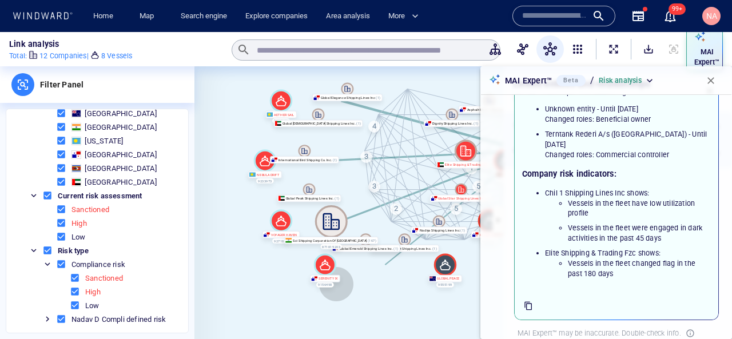
drag, startPoint x: 336, startPoint y: 284, endPoint x: 253, endPoint y: 282, distance: 82.9
click at [253, 282] on canvas at bounding box center [462, 219] width 537 height 307
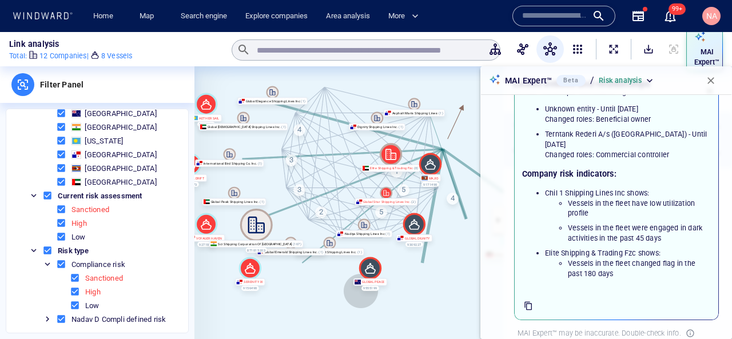
drag, startPoint x: 360, startPoint y: 291, endPoint x: 309, endPoint y: 296, distance: 51.1
click at [309, 296] on canvas at bounding box center [462, 219] width 537 height 307
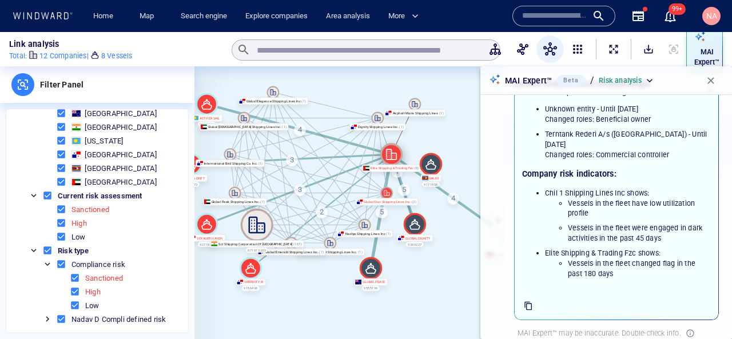
click at [391, 155] on icon at bounding box center [391, 154] width 11 height 11
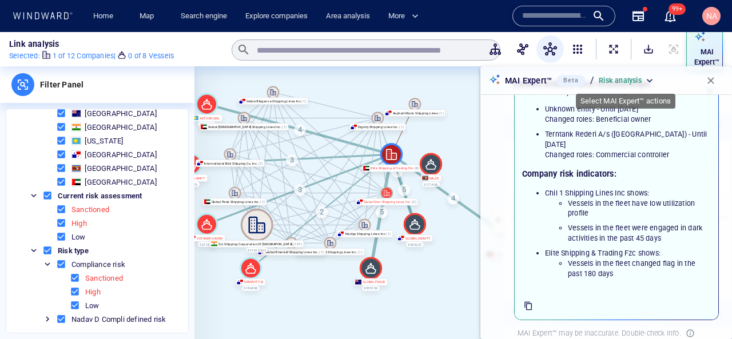
click at [642, 77] on div "Risk analysis" at bounding box center [626, 80] width 57 height 10
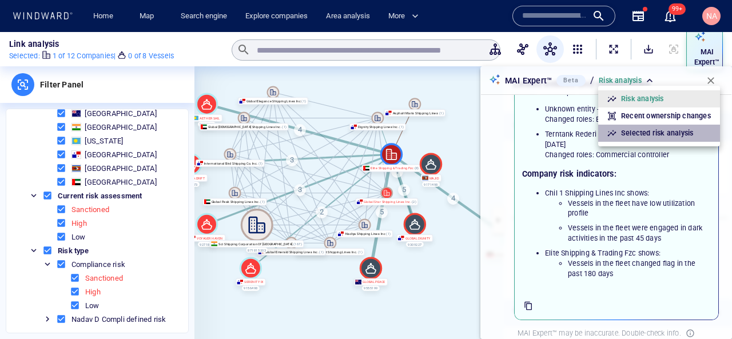
click at [666, 136] on p "Selected risk analysis" at bounding box center [657, 133] width 72 height 10
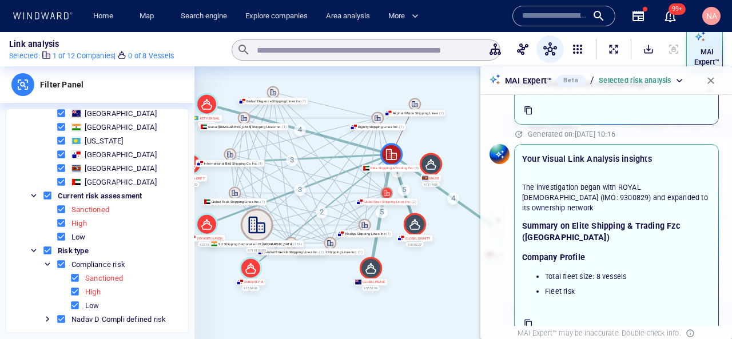
scroll to position [542, 0]
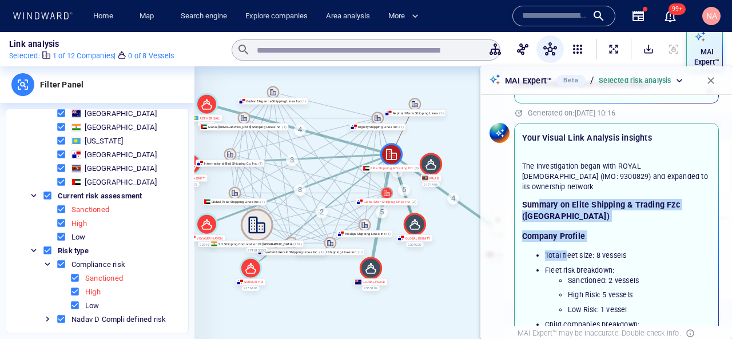
drag, startPoint x: 537, startPoint y: 187, endPoint x: 570, endPoint y: 242, distance: 63.3
click at [570, 241] on div "The investigation began with ROYAL LADY (IMO: 9300829) and expanded to its owne…" at bounding box center [616, 250] width 189 height 179
click at [570, 250] on ul "Total fleet size: 8 vessels Fleet risk breakdown: Sanctioned: 2 vessels High Ri…" at bounding box center [616, 295] width 189 height 90
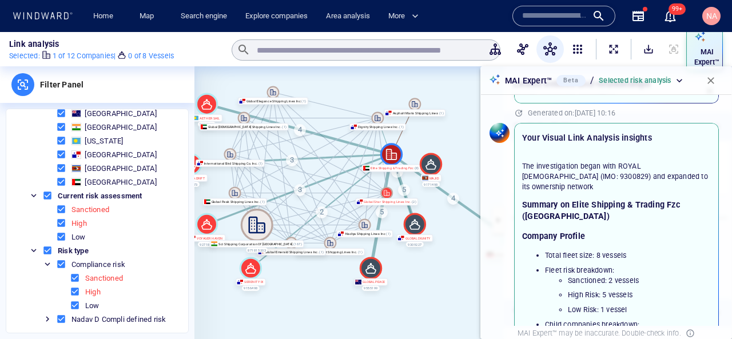
drag, startPoint x: 557, startPoint y: 240, endPoint x: 573, endPoint y: 240, distance: 16.6
click at [569, 250] on ul "Total fleet size: 8 vessels Fleet risk breakdown: Sanctioned: 2 vessels High Ri…" at bounding box center [616, 295] width 189 height 90
drag, startPoint x: 561, startPoint y: 245, endPoint x: 590, endPoint y: 281, distance: 46.7
click at [590, 281] on li "Fleet risk breakdown: Sanctioned: 2 vessels High Risk: 5 vessels Low Risk: 1 ve…" at bounding box center [628, 290] width 166 height 50
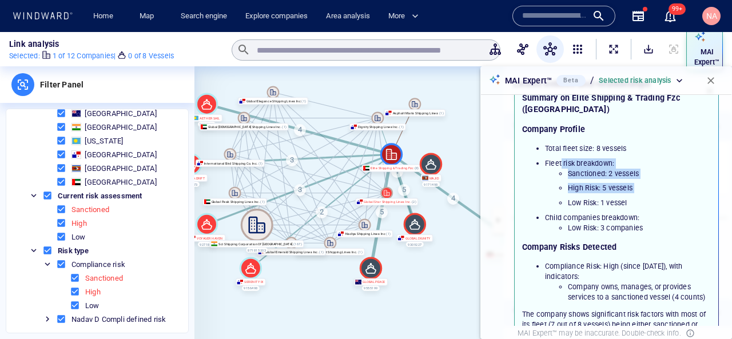
scroll to position [664, 0]
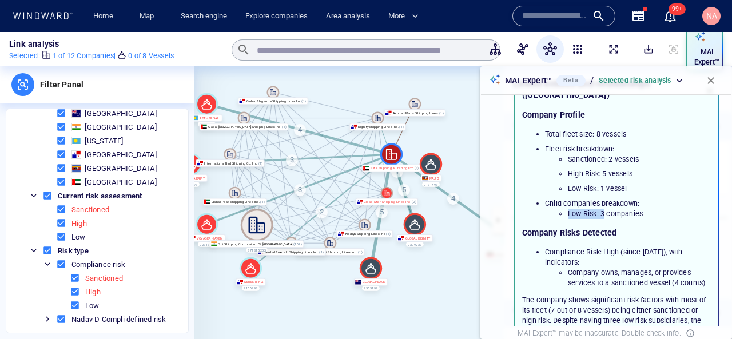
drag, startPoint x: 553, startPoint y: 188, endPoint x: 606, endPoint y: 190, distance: 52.6
click at [605, 209] on ul "Low Risk: 3 companies" at bounding box center [628, 214] width 166 height 10
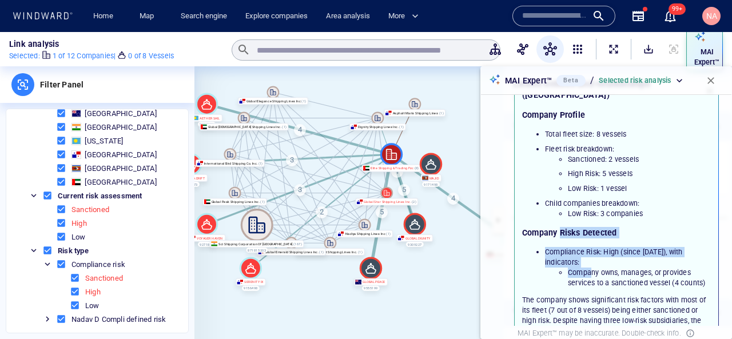
drag, startPoint x: 561, startPoint y: 211, endPoint x: 592, endPoint y: 251, distance: 50.1
click at [592, 251] on div "The investigation began with ROYAL LADY (IMO: 9300829) and expanded to its owne…" at bounding box center [616, 193] width 189 height 306
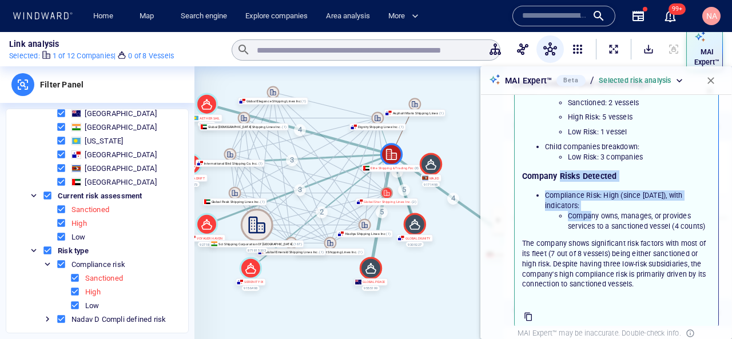
scroll to position [721, 0]
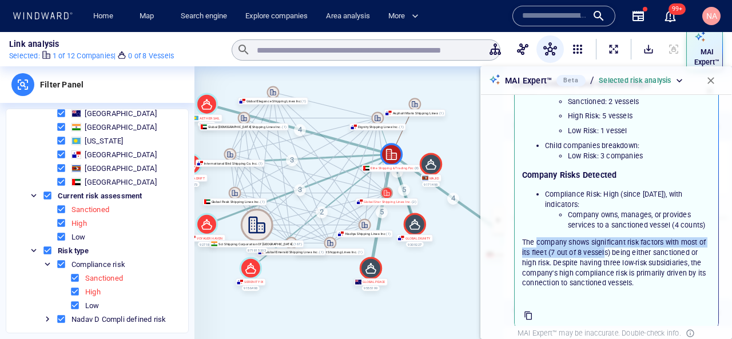
drag, startPoint x: 536, startPoint y: 226, endPoint x: 609, endPoint y: 237, distance: 73.9
click at [609, 237] on p "The company shows significant risk factors with most of its fleet (7 out of 8 v…" at bounding box center [616, 262] width 189 height 51
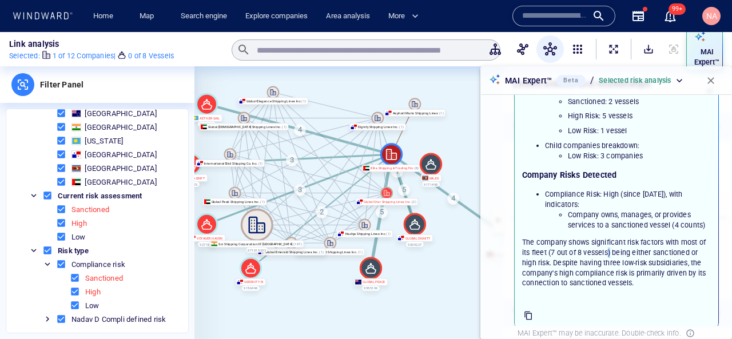
click at [609, 237] on p "The company shows significant risk factors with most of its fleet (7 out of 8 v…" at bounding box center [616, 262] width 189 height 51
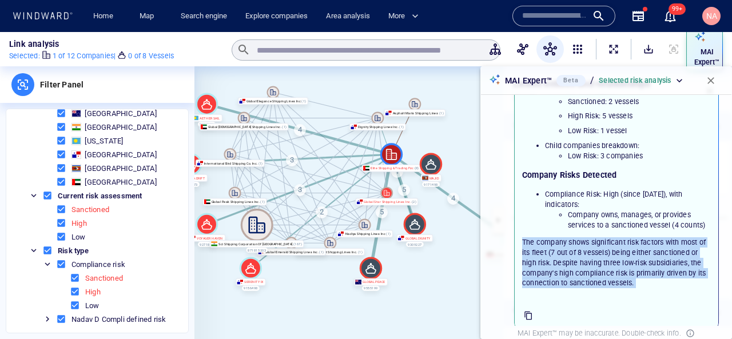
click at [609, 237] on p "The company shows significant risk factors with most of its fleet (7 out of 8 v…" at bounding box center [616, 262] width 189 height 51
click at [638, 76] on p "Selected risk analysis" at bounding box center [634, 80] width 72 height 10
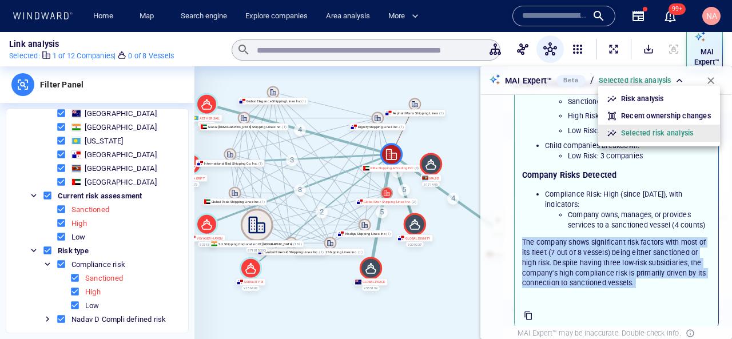
click at [645, 116] on p "Recent ownership changes" at bounding box center [666, 116] width 90 height 10
type input "**********"
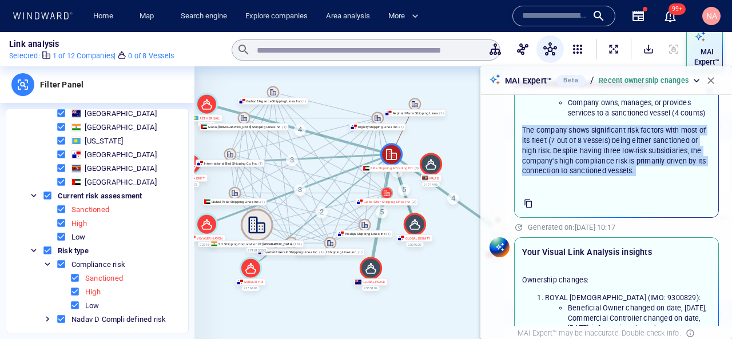
scroll to position [902, 0]
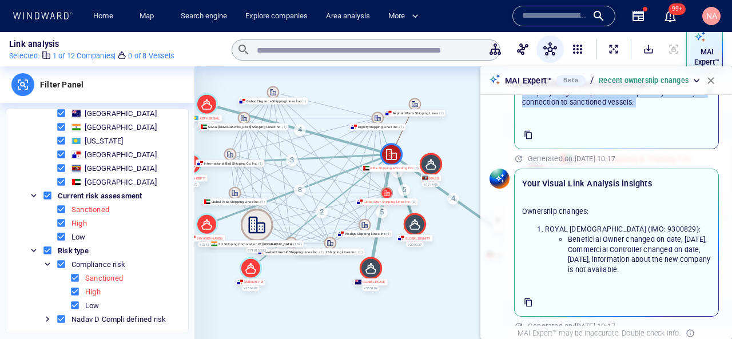
drag, startPoint x: 545, startPoint y: 198, endPoint x: 717, endPoint y: 258, distance: 181.9
click at [719, 257] on div "Your Visual Link Analysis insights Ownership changes: ROYAL LADY (IMO: 9300829)…" at bounding box center [616, 242] width 209 height 153
click at [698, 244] on li "Beneficial Owner changed on date, 2025-07-16, Commercial Controller changed on …" at bounding box center [639, 254] width 143 height 41
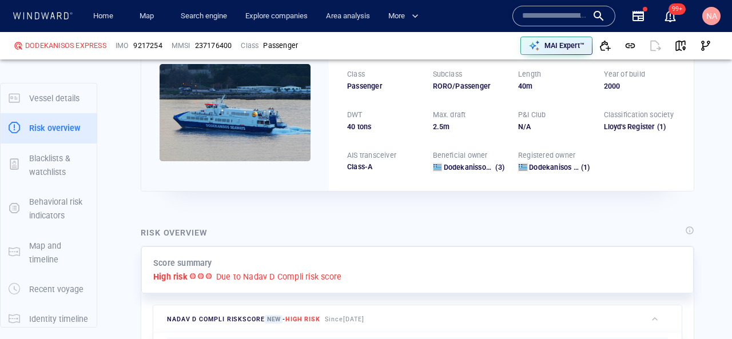
scroll to position [195, 0]
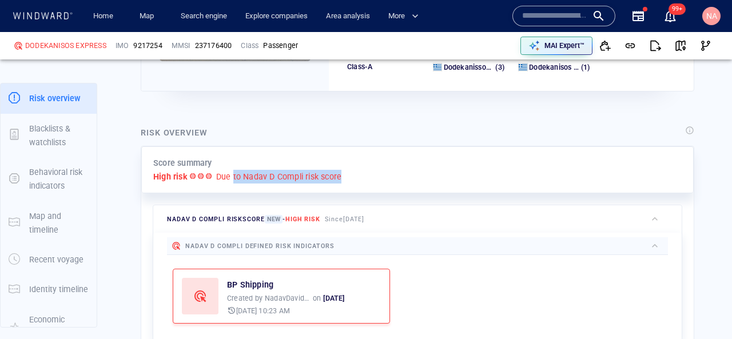
drag, startPoint x: 232, startPoint y: 182, endPoint x: 374, endPoint y: 183, distance: 141.8
click at [373, 183] on div "High risk Due to Nadav D Compli risk score" at bounding box center [417, 177] width 528 height 14
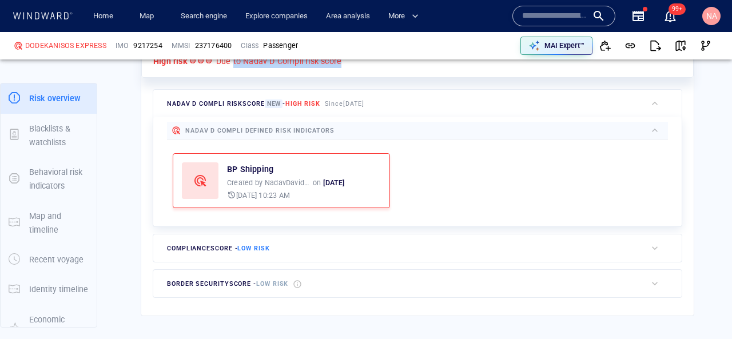
scroll to position [319, 0]
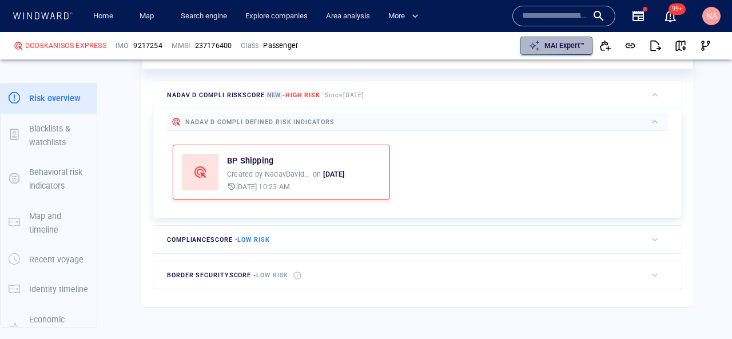
click at [581, 47] on p "MAI Expert™" at bounding box center [564, 46] width 40 height 10
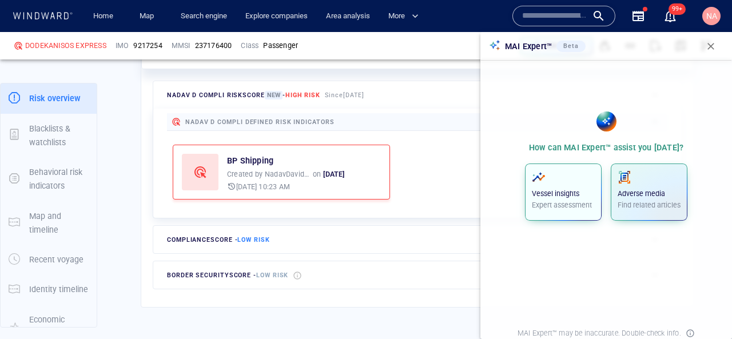
click at [572, 190] on p "Vessel insights" at bounding box center [563, 194] width 63 height 10
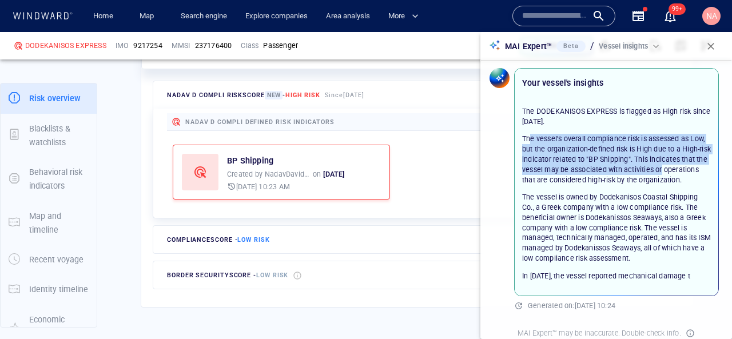
drag, startPoint x: 529, startPoint y: 142, endPoint x: 701, endPoint y: 156, distance: 172.0
click at [701, 156] on p "The vessel's overall compliance risk is assessed as Low, but the organization-d…" at bounding box center [616, 159] width 189 height 51
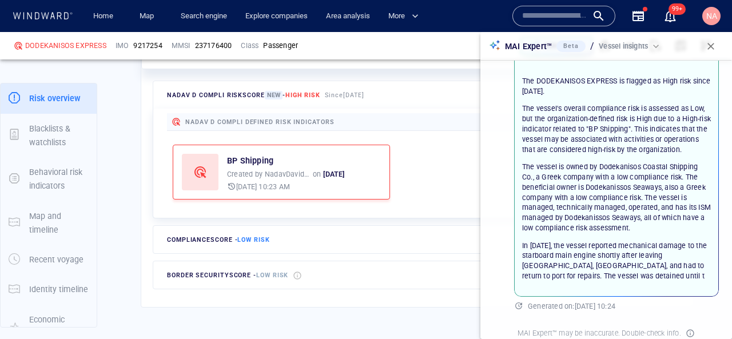
click at [598, 134] on p "The vessel's overall compliance risk is assessed as Low, but the organization-d…" at bounding box center [616, 128] width 189 height 51
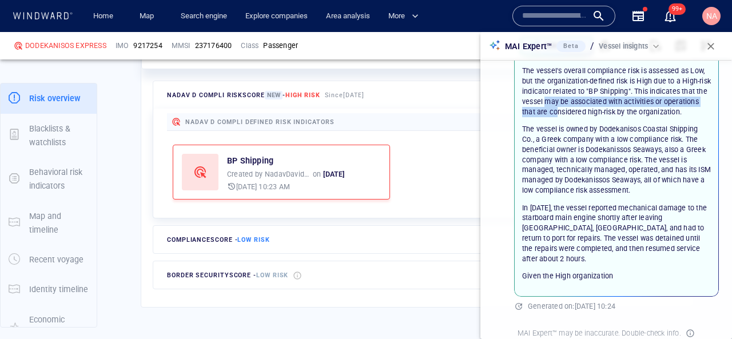
drag, startPoint x: 556, startPoint y: 116, endPoint x: 592, endPoint y: 106, distance: 37.4
click at [592, 106] on p "The vessel's overall compliance risk is assessed as Low, but the organization-d…" at bounding box center [616, 91] width 189 height 51
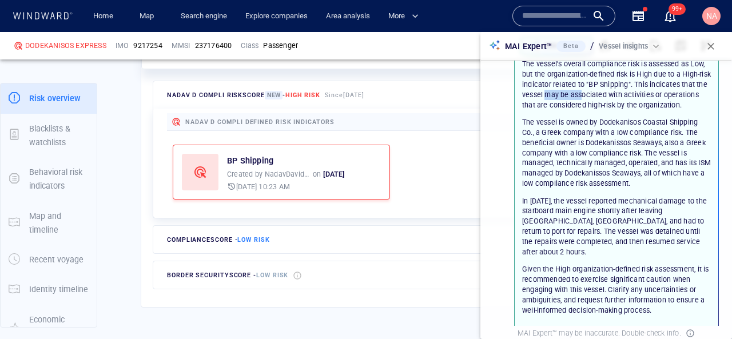
scroll to position [78, 0]
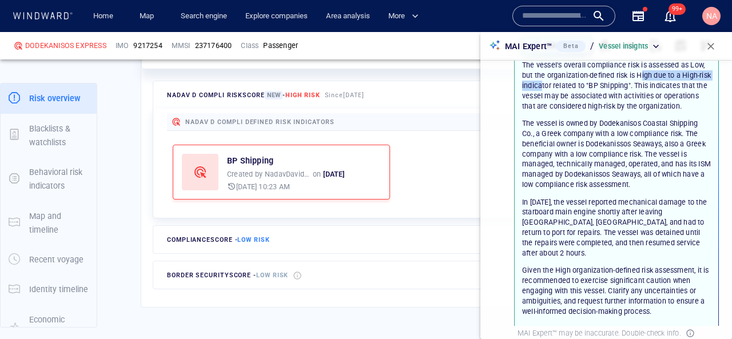
drag, startPoint x: 555, startPoint y: 81, endPoint x: 643, endPoint y: 78, distance: 88.1
click at [642, 79] on p "The vessel's overall compliance risk is assessed as Low, but the organization-d…" at bounding box center [616, 85] width 189 height 51
drag, startPoint x: 643, startPoint y: 79, endPoint x: 576, endPoint y: 85, distance: 67.7
click at [576, 85] on p "The vessel's overall compliance risk is assessed as Low, but the organization-d…" at bounding box center [616, 85] width 189 height 51
click at [711, 50] on span "button" at bounding box center [710, 46] width 11 height 11
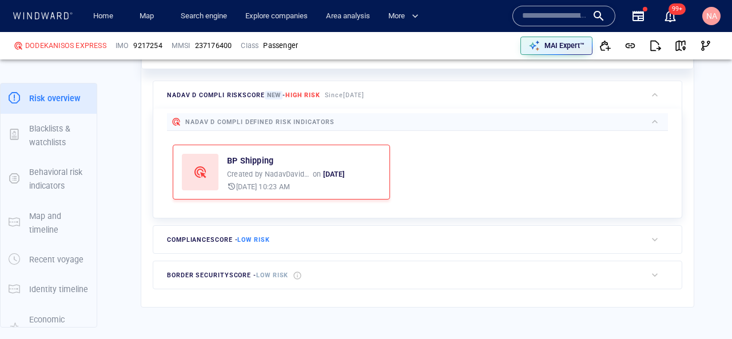
click at [428, 239] on div "compliance score - Low risk" at bounding box center [399, 239] width 493 height 27
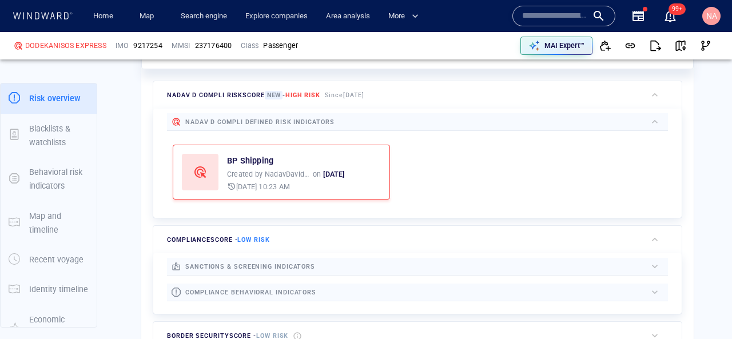
click at [410, 274] on div "sanctions & screening indicators" at bounding box center [417, 267] width 501 height 18
click at [410, 266] on div at bounding box center [480, 266] width 331 height 13
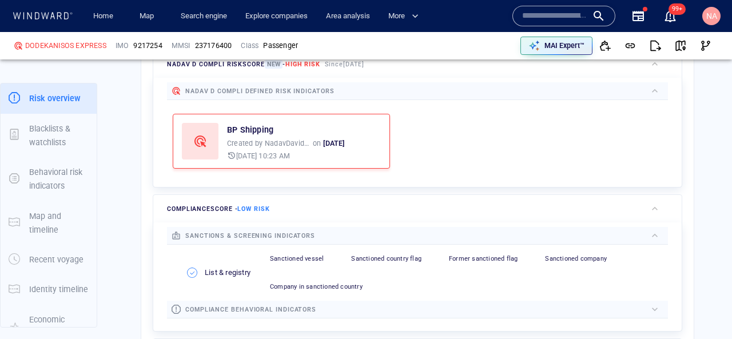
scroll to position [365, 0]
